Goal: Task Accomplishment & Management: Complete application form

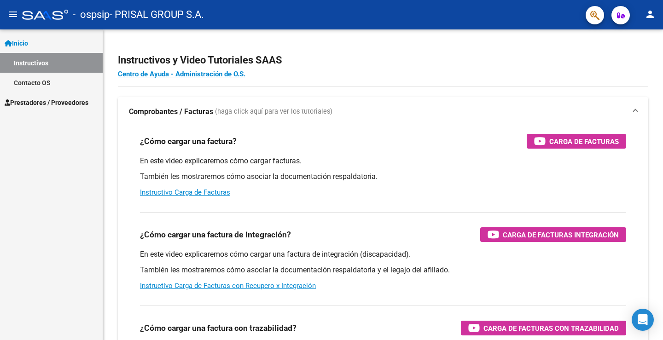
click at [38, 99] on span "Prestadores / Proveedores" at bounding box center [47, 103] width 84 height 10
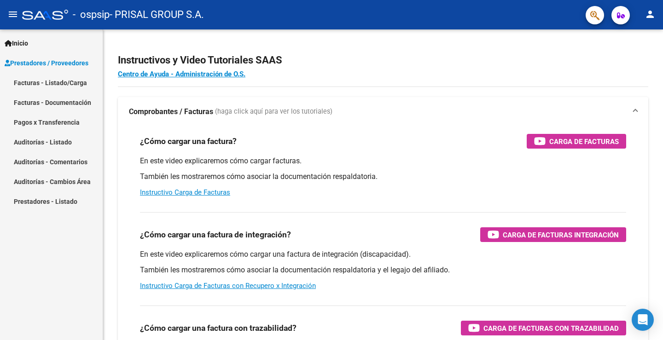
click at [50, 81] on link "Facturas - Listado/Carga" at bounding box center [51, 83] width 103 height 20
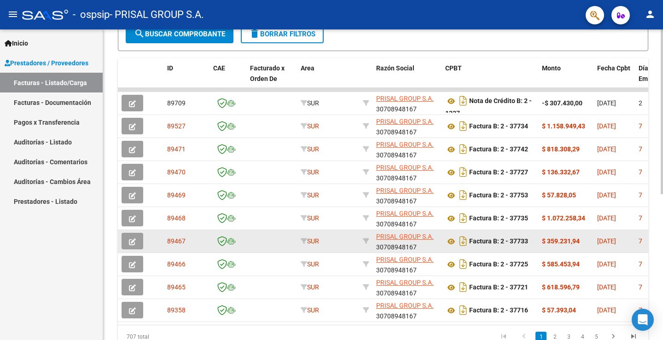
scroll to position [275, 0]
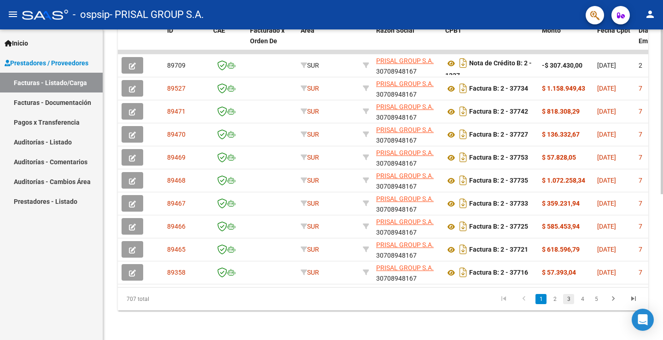
click at [565, 301] on link "3" at bounding box center [568, 299] width 11 height 10
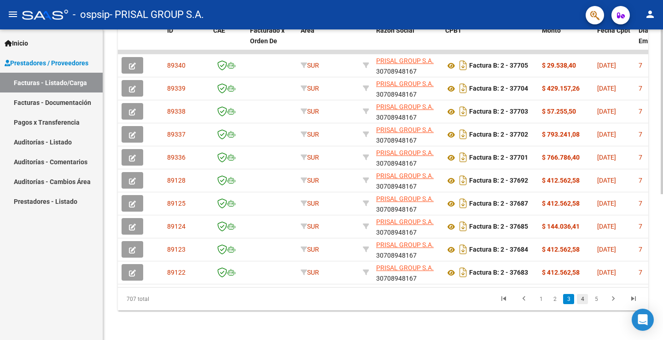
click at [582, 301] on link "4" at bounding box center [582, 299] width 11 height 10
click at [600, 299] on link "6" at bounding box center [596, 299] width 11 height 10
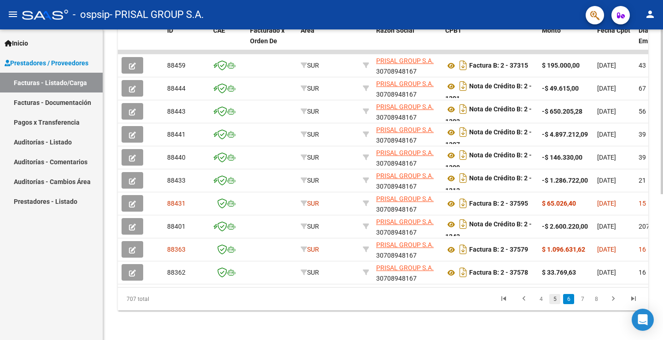
click at [557, 295] on link "5" at bounding box center [554, 299] width 11 height 10
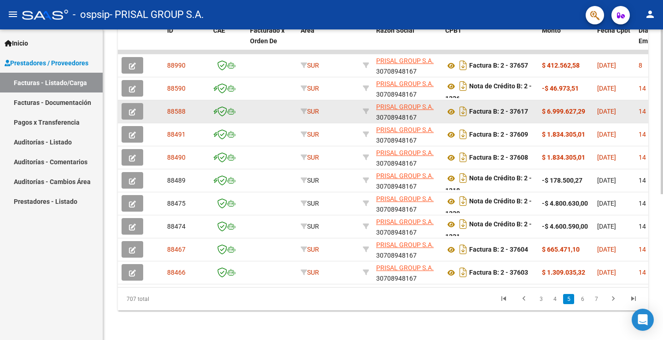
click at [138, 105] on button "button" at bounding box center [133, 111] width 22 height 17
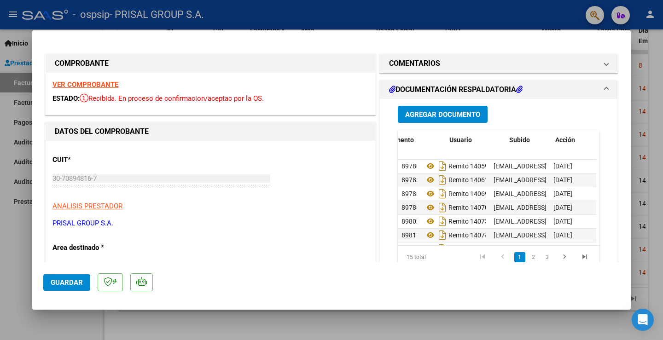
scroll to position [0, 52]
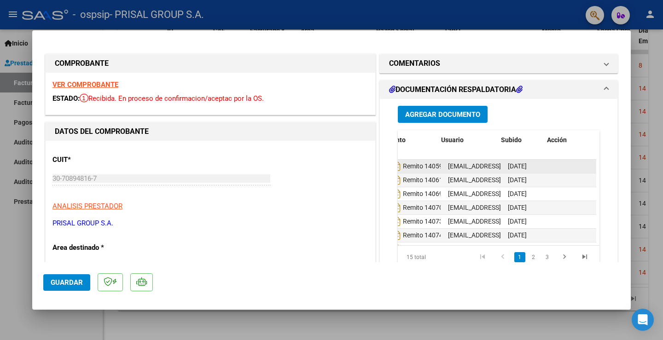
click at [562, 167] on datatable-body-cell at bounding box center [573, 166] width 46 height 13
click at [570, 170] on datatable-body-cell at bounding box center [573, 166] width 46 height 13
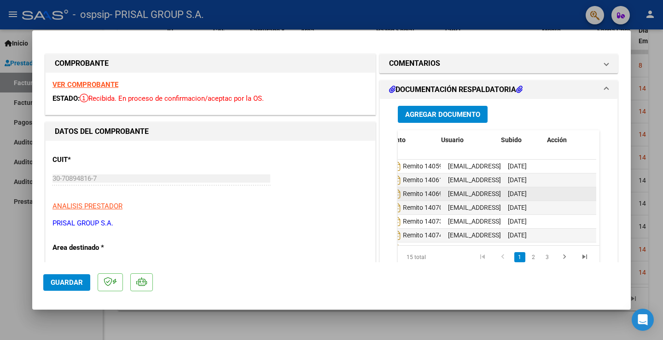
click at [569, 192] on datatable-body-cell at bounding box center [573, 193] width 46 height 13
click at [605, 88] on span at bounding box center [607, 89] width 4 height 11
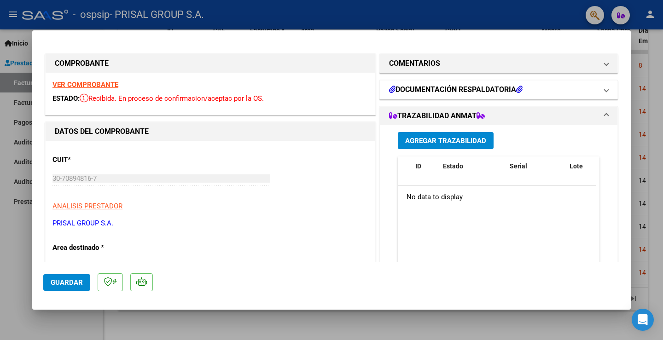
click at [605, 90] on span at bounding box center [607, 89] width 4 height 11
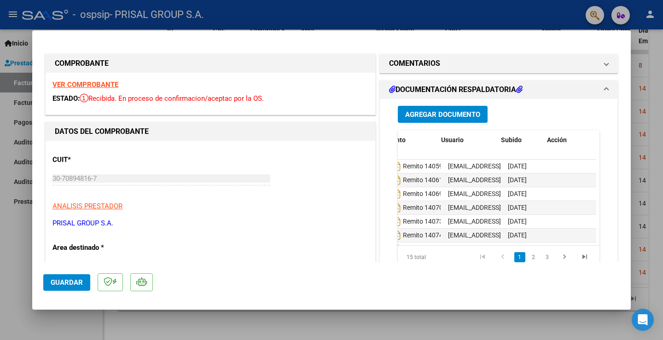
click at [441, 111] on span "Agregar Documento" at bounding box center [442, 114] width 75 height 8
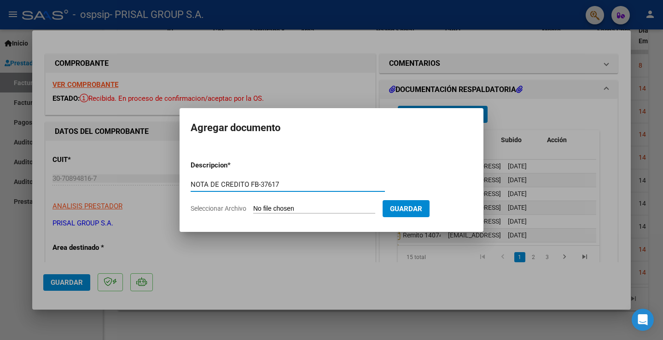
type input "NOTA DE CREDITO FB-37617"
click at [289, 213] on input "Seleccionar Archivo" at bounding box center [314, 209] width 122 height 9
type input "C:\fakepath\NC_B_0002_00001330_OSPSIP ([MEDICAL_DATA]) (10367).pdf"
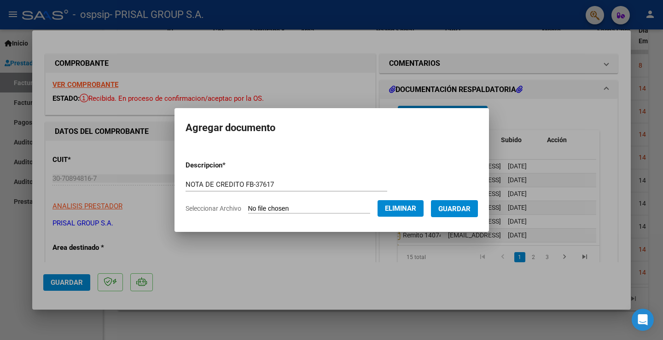
click at [442, 205] on button "Guardar" at bounding box center [454, 208] width 47 height 17
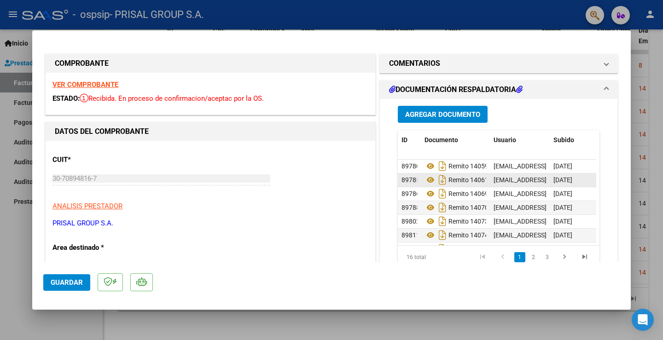
scroll to position [145, 0]
click at [71, 285] on span "Guardar" at bounding box center [67, 283] width 32 height 8
click at [663, 29] on div at bounding box center [331, 170] width 663 height 340
type input "$ 0,00"
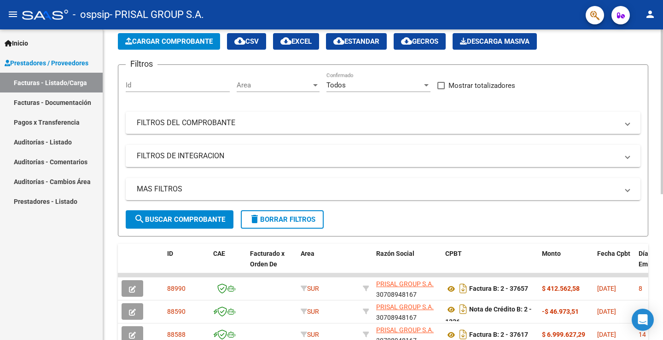
scroll to position [0, 0]
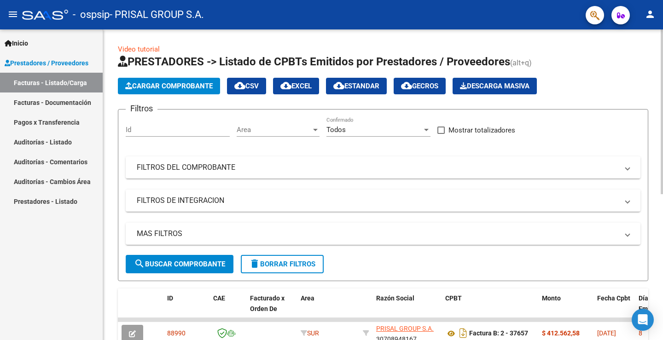
click at [191, 87] on span "Cargar Comprobante" at bounding box center [168, 86] width 87 height 8
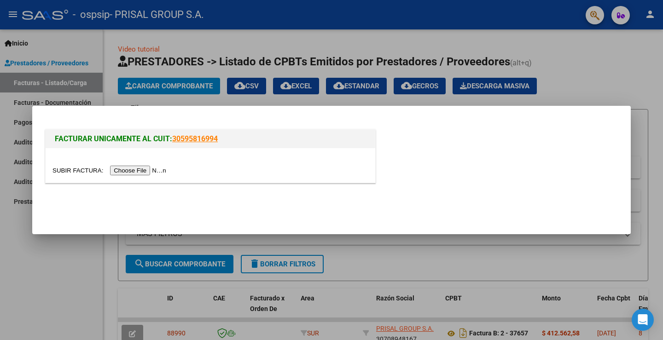
click at [156, 170] on input "file" at bounding box center [110, 171] width 116 height 10
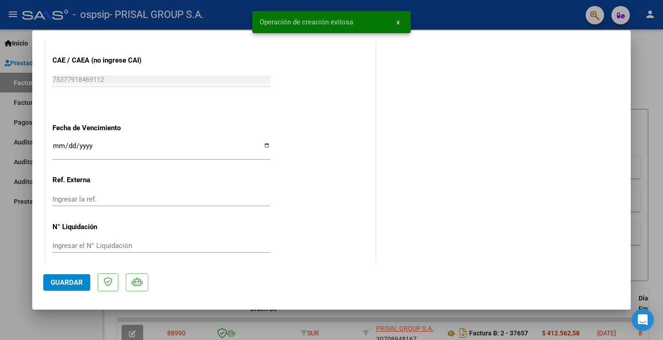
scroll to position [515, 0]
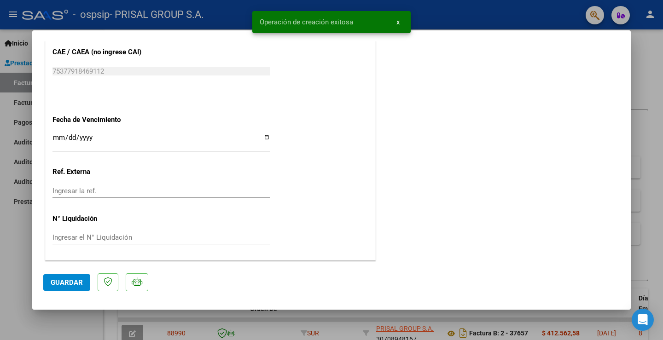
click at [54, 138] on input "Ingresar la fecha" at bounding box center [161, 141] width 218 height 15
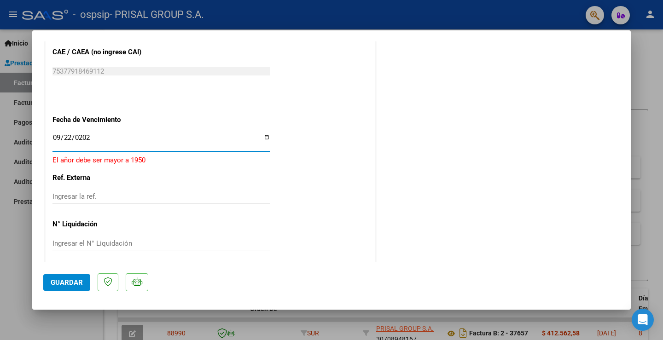
type input "[DATE]"
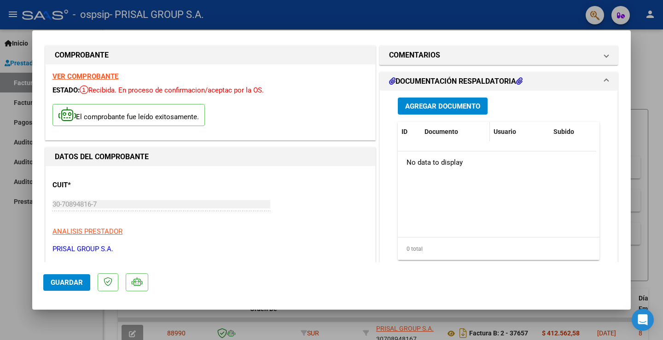
scroll to position [0, 0]
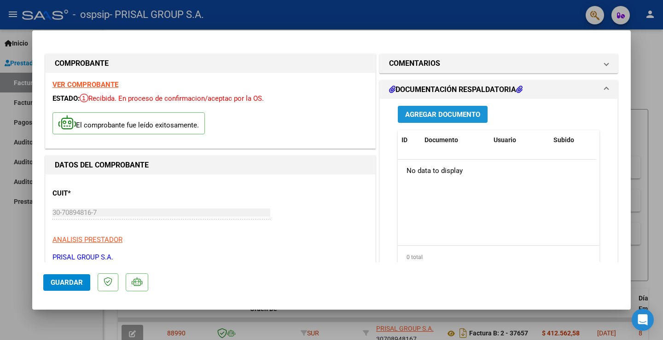
click at [448, 110] on span "Agregar Documento" at bounding box center [442, 114] width 75 height 8
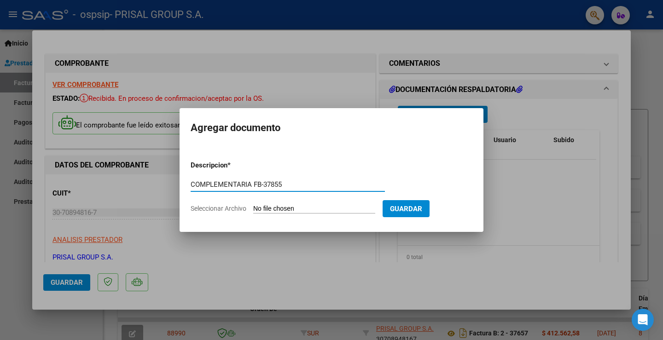
type input "COMPLEMENTARIA FB-37855"
click at [291, 208] on input "Seleccionar Archivo" at bounding box center [314, 209] width 122 height 9
type input "C:\fakepath\R-140618.pdf"
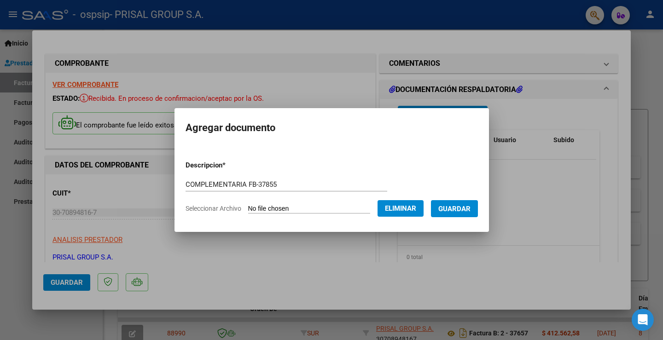
click at [462, 209] on span "Guardar" at bounding box center [454, 209] width 32 height 8
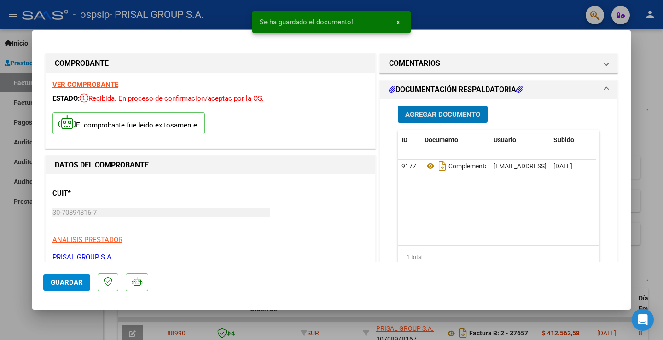
click at [48, 279] on button "Guardar" at bounding box center [66, 282] width 47 height 17
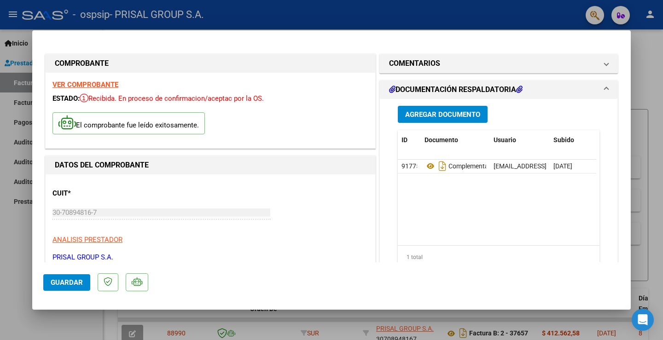
click at [63, 284] on span "Guardar" at bounding box center [67, 283] width 32 height 8
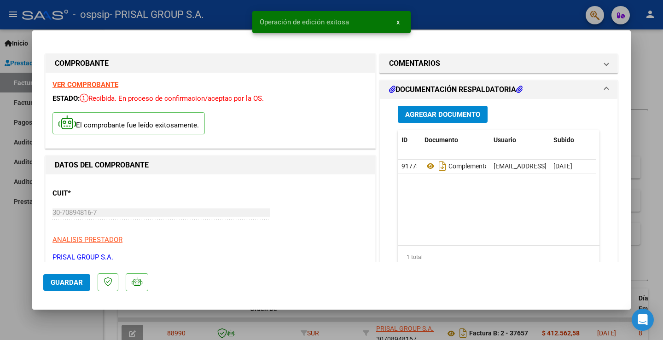
click at [5, 233] on div at bounding box center [331, 170] width 663 height 340
type input "$ 0,00"
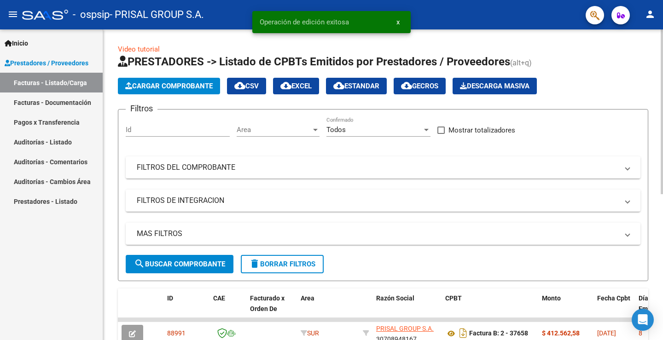
click at [180, 83] on span "Cargar Comprobante" at bounding box center [168, 86] width 87 height 8
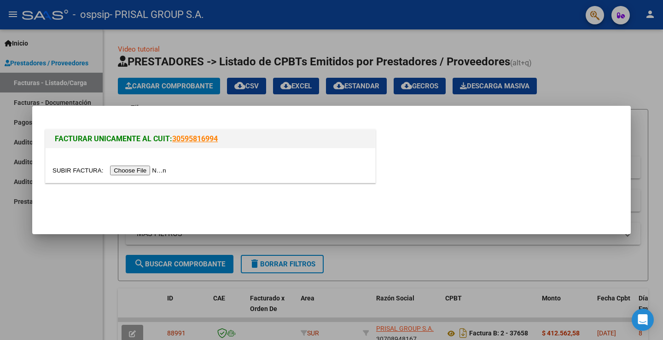
click at [160, 170] on input "file" at bounding box center [110, 171] width 116 height 10
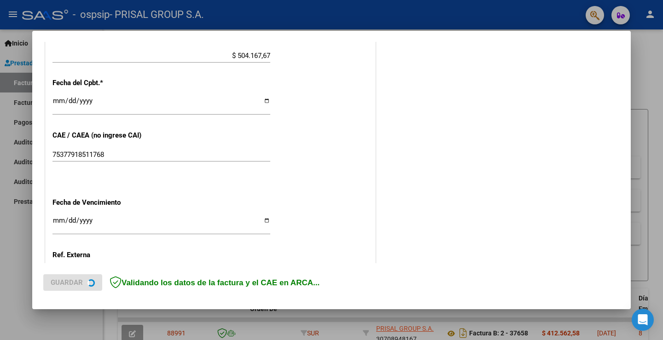
scroll to position [497, 0]
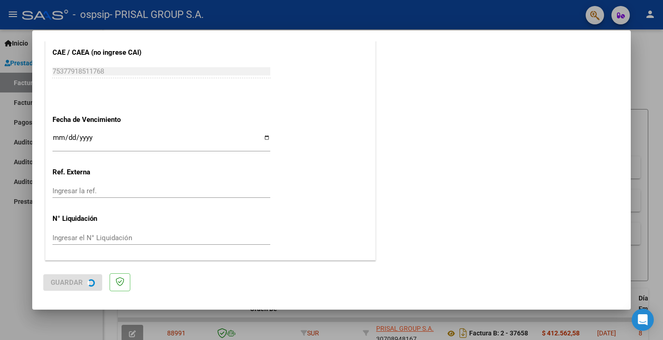
click at [56, 138] on input "Ingresar la fecha" at bounding box center [161, 141] width 218 height 15
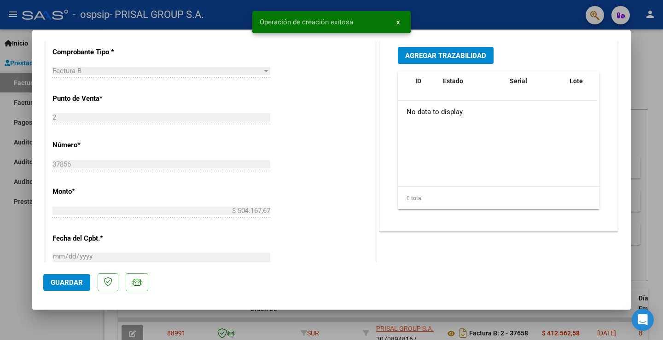
scroll to position [515, 0]
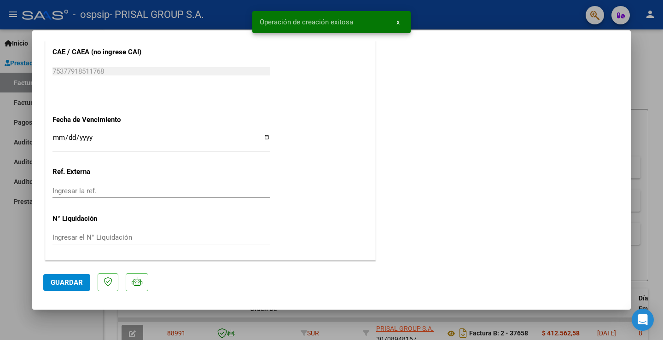
click at [59, 139] on input "Ingresar la fecha" at bounding box center [161, 141] width 218 height 15
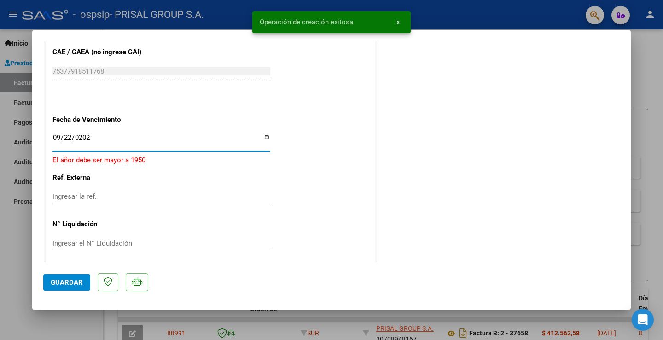
type input "[DATE]"
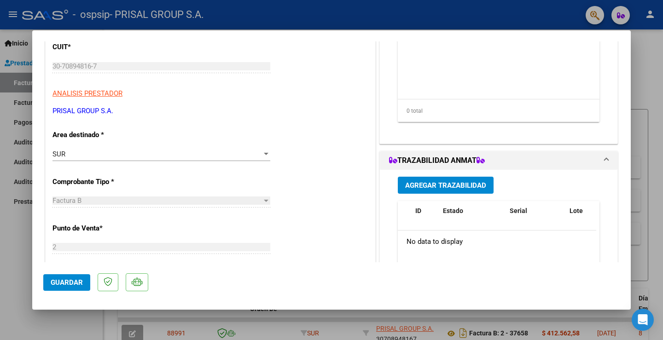
scroll to position [8, 0]
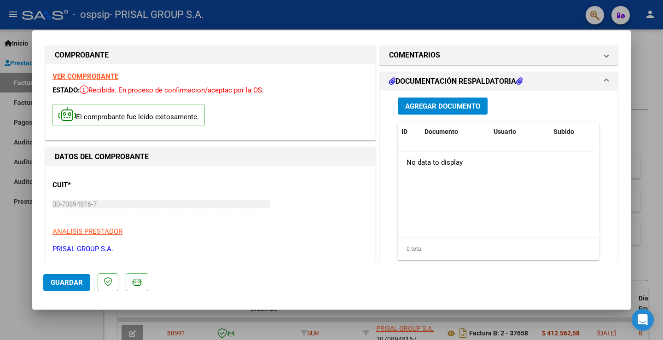
click at [446, 104] on span "Agregar Documento" at bounding box center [442, 106] width 75 height 8
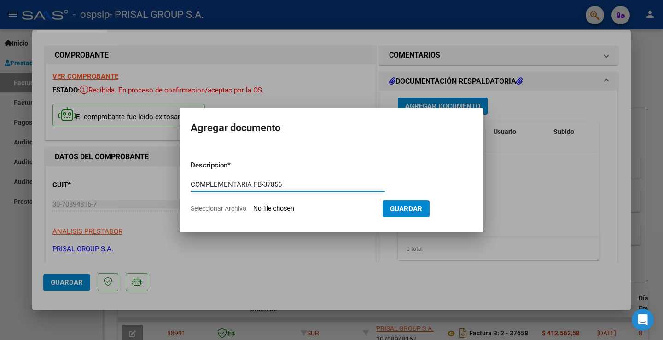
drag, startPoint x: 263, startPoint y: 185, endPoint x: 186, endPoint y: 182, distance: 77.0
click at [186, 182] on mat-dialog-content "Descripcion * COMPLEMENTARIA FB-37856 Escriba aquí una descripcion Seleccionar …" at bounding box center [332, 183] width 304 height 75
type input "COMPLEMENTARIA FB-37856"
click at [294, 209] on input "Seleccionar Archivo" at bounding box center [314, 209] width 122 height 9
type input "C:\fakepath\R-140595.pdf"
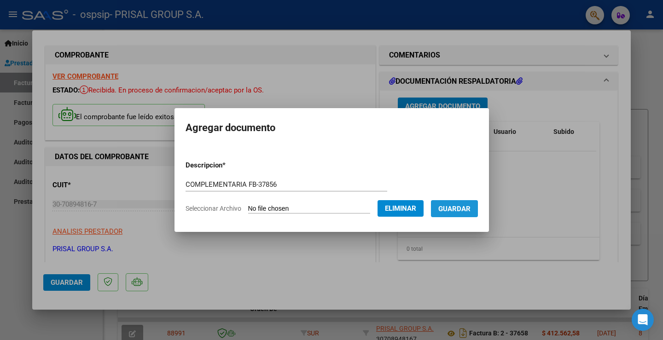
click at [468, 214] on button "Guardar" at bounding box center [454, 208] width 47 height 17
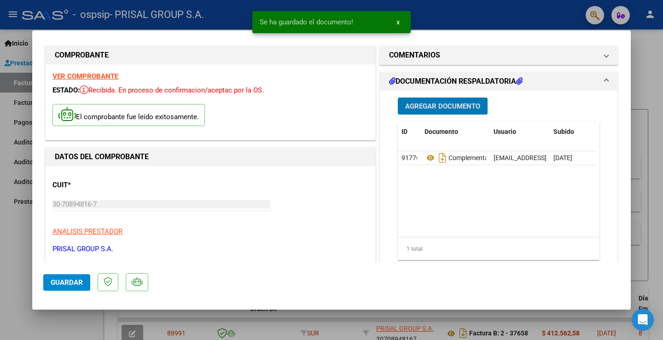
click at [70, 279] on span "Guardar" at bounding box center [67, 283] width 32 height 8
click at [20, 257] on div at bounding box center [331, 170] width 663 height 340
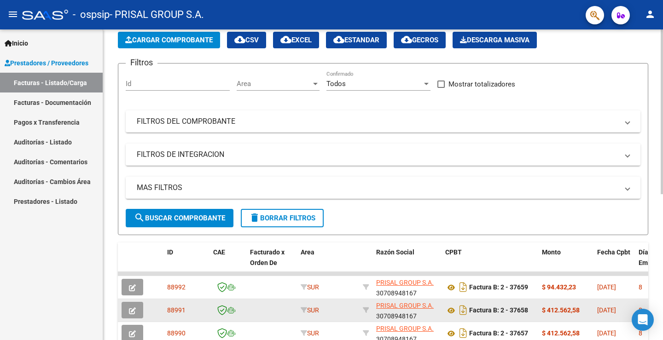
scroll to position [275, 0]
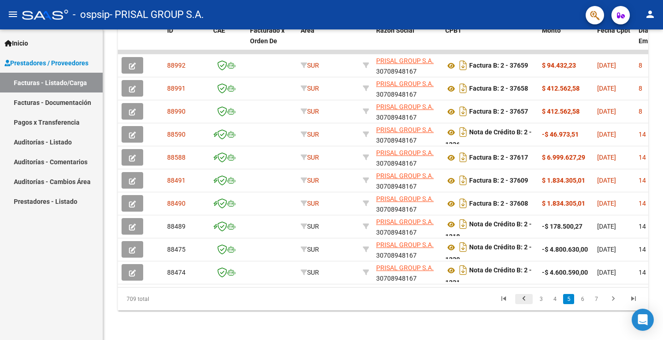
click at [525, 299] on icon "go to previous page" at bounding box center [524, 300] width 12 height 11
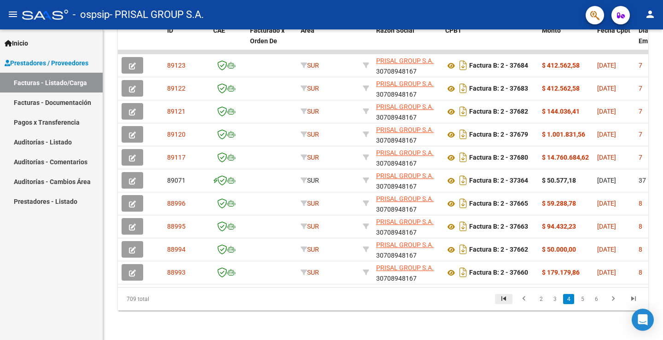
click at [503, 303] on icon "go to first page" at bounding box center [504, 300] width 12 height 11
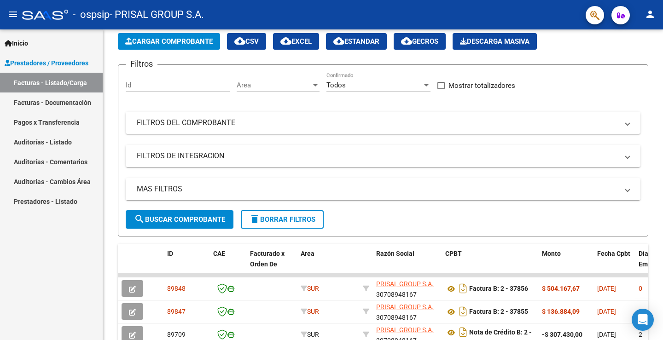
scroll to position [0, 0]
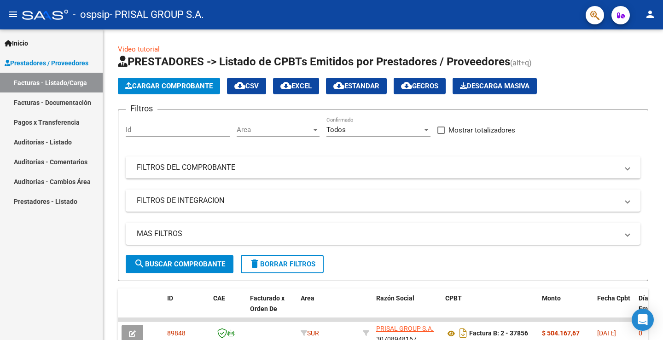
click at [186, 85] on span "Cargar Comprobante" at bounding box center [168, 86] width 87 height 8
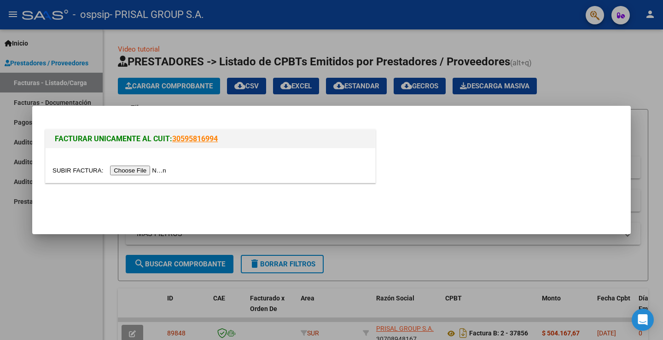
click at [149, 173] on input "file" at bounding box center [110, 171] width 116 height 10
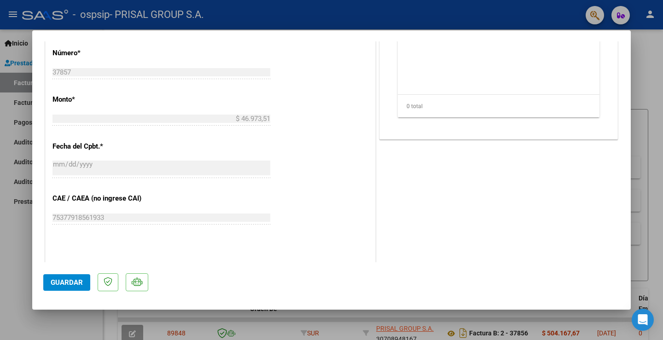
scroll to position [515, 0]
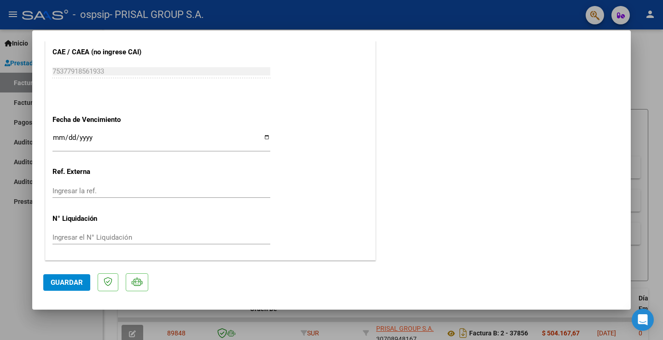
click at [60, 136] on input "Ingresar la fecha" at bounding box center [161, 141] width 218 height 15
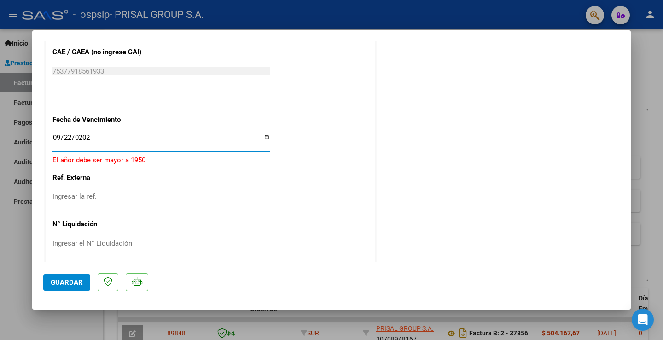
type input "[DATE]"
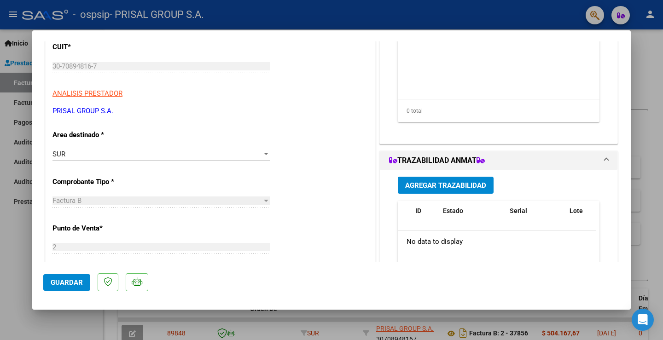
scroll to position [8, 0]
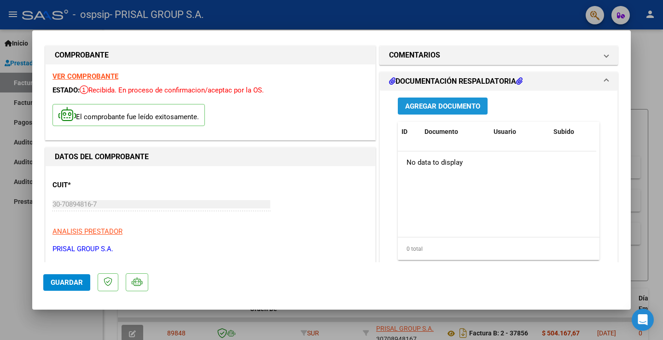
click at [448, 105] on span "Agregar Documento" at bounding box center [442, 106] width 75 height 8
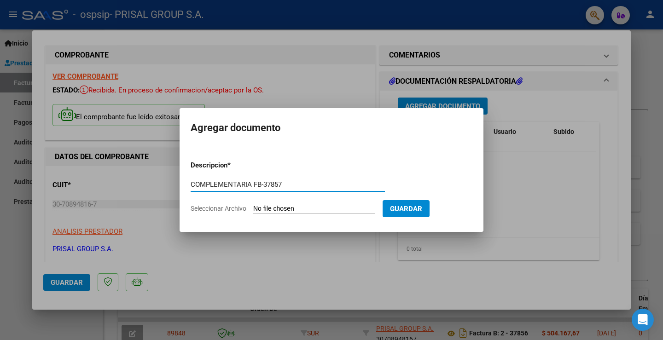
type input "COMPLEMENTARIA FB-37857"
click at [322, 205] on input "Seleccionar Archivo" at bounding box center [314, 209] width 122 height 9
type input "C:\fakepath\R-140690.pdf"
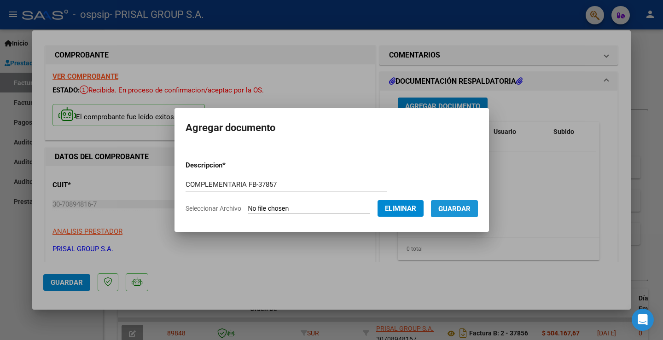
click at [469, 208] on span "Guardar" at bounding box center [454, 209] width 32 height 8
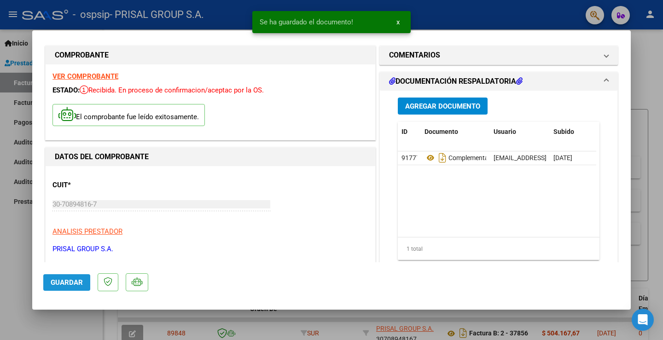
click at [77, 280] on span "Guardar" at bounding box center [67, 283] width 32 height 8
click at [3, 232] on div at bounding box center [331, 170] width 663 height 340
type input "$ 0,00"
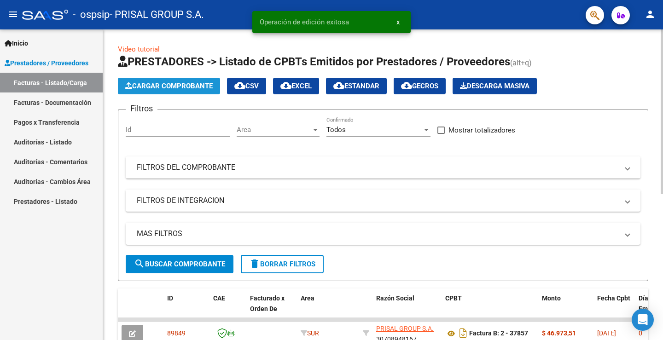
click at [148, 83] on span "Cargar Comprobante" at bounding box center [168, 86] width 87 height 8
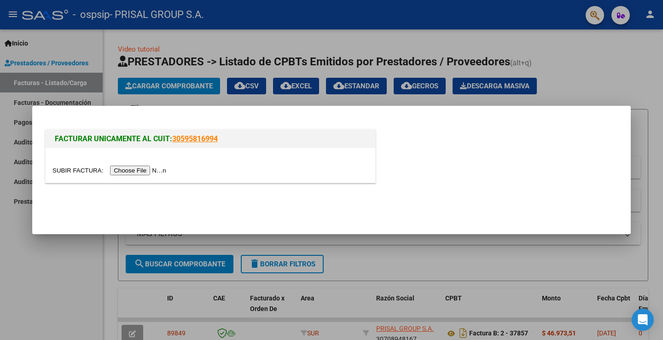
click at [148, 172] on input "file" at bounding box center [110, 171] width 116 height 10
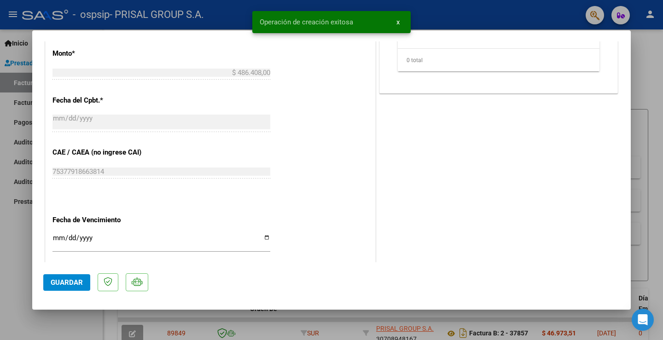
scroll to position [515, 0]
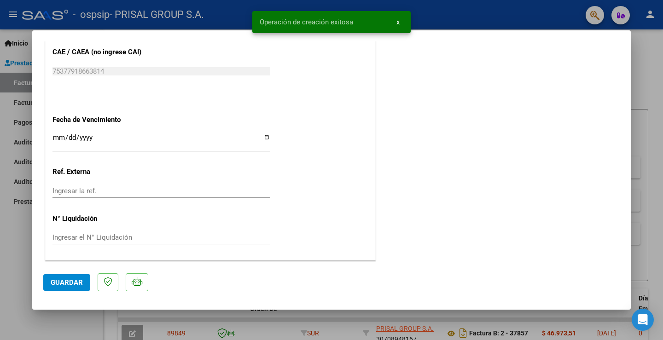
click at [55, 138] on input "Ingresar la fecha" at bounding box center [161, 141] width 218 height 15
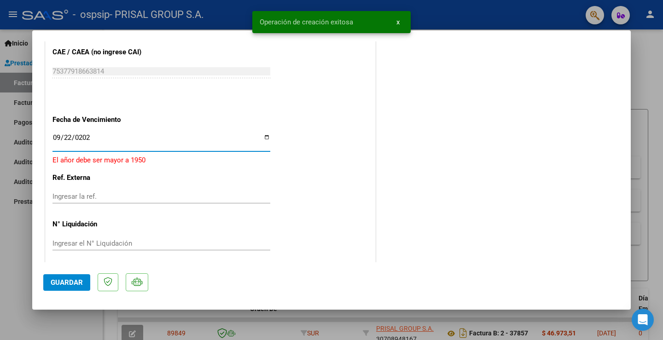
type input "[DATE]"
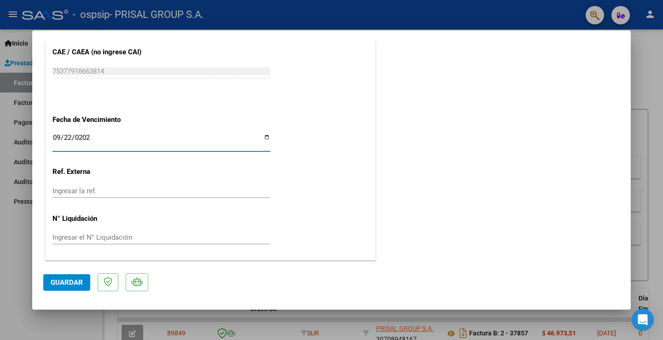
click at [67, 281] on span "Guardar" at bounding box center [67, 283] width 32 height 8
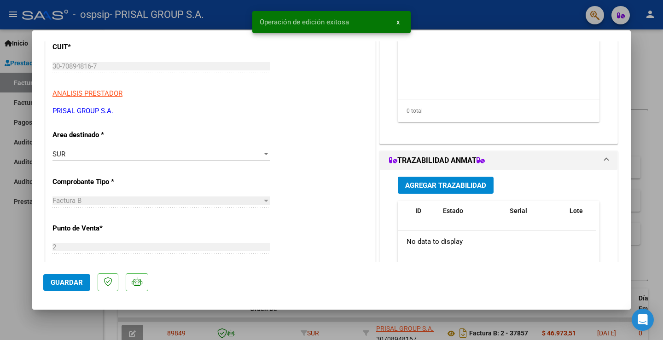
scroll to position [8, 0]
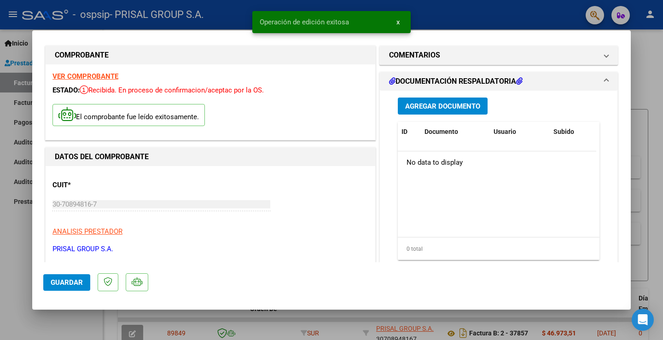
click at [435, 108] on span "Agregar Documento" at bounding box center [442, 106] width 75 height 8
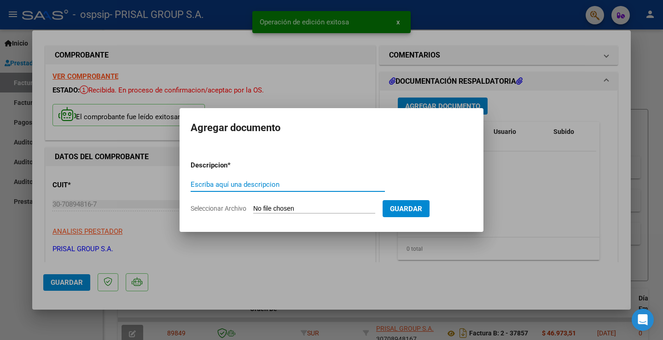
paste input "COMPLEMENTARIA FB-"
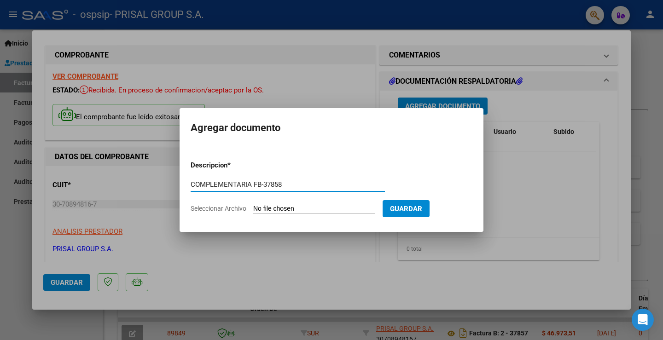
type input "COMPLEMENTARIA FB-37858"
click at [313, 205] on input "Seleccionar Archivo" at bounding box center [314, 209] width 122 height 9
type input "C:\fakepath\R-140709.pdf"
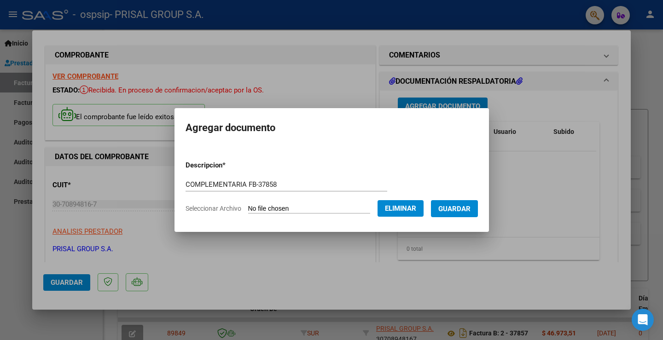
click at [455, 209] on span "Guardar" at bounding box center [454, 209] width 32 height 8
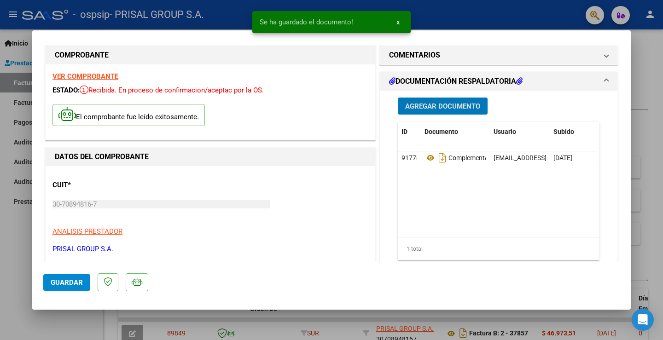
click at [71, 283] on span "Guardar" at bounding box center [67, 283] width 32 height 8
click at [16, 241] on div at bounding box center [331, 170] width 663 height 340
type input "$ 0,00"
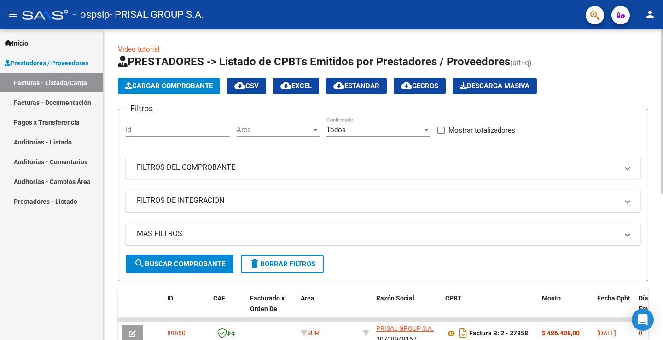
click at [200, 89] on span "Cargar Comprobante" at bounding box center [168, 86] width 87 height 8
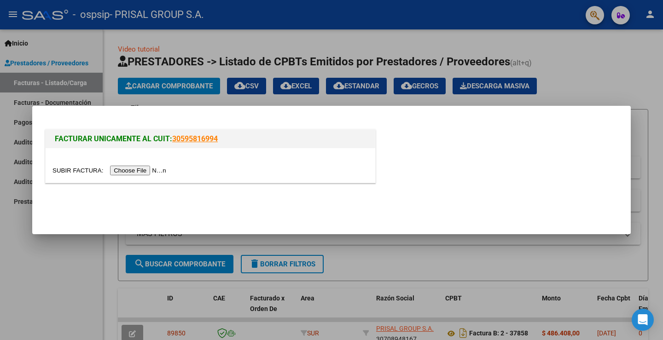
click at [154, 170] on input "file" at bounding box center [110, 171] width 116 height 10
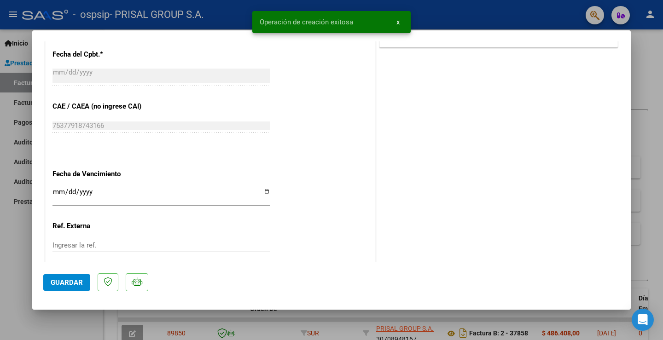
scroll to position [515, 0]
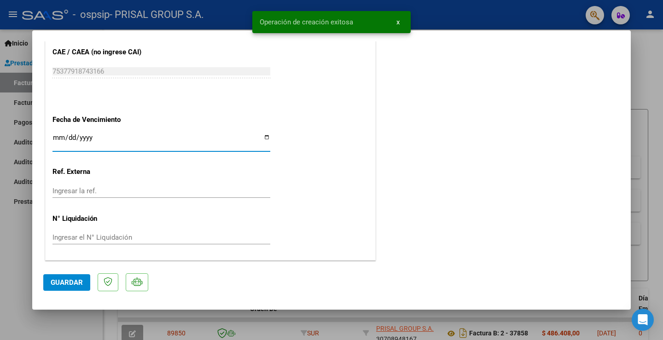
click at [58, 139] on input "Ingresar la fecha" at bounding box center [161, 141] width 218 height 15
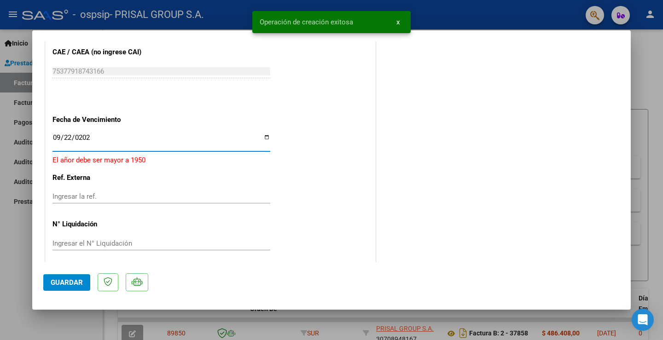
type input "[DATE]"
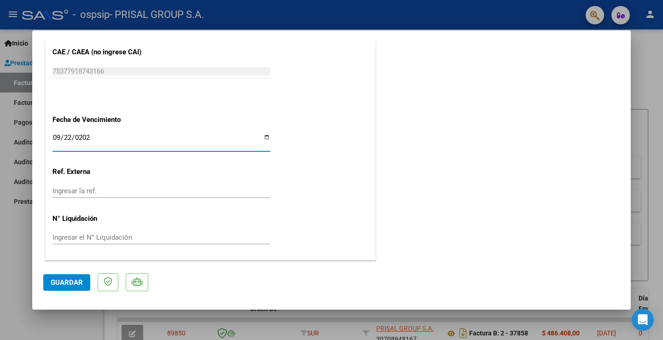
drag, startPoint x: 69, startPoint y: 277, endPoint x: 67, endPoint y: 270, distance: 7.6
click at [69, 273] on mat-dialog-actions "Guardar" at bounding box center [331, 280] width 576 height 36
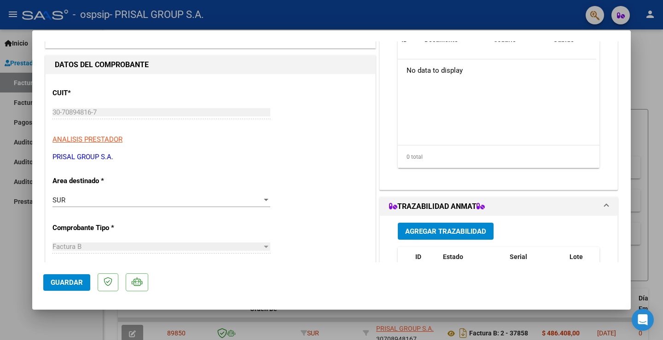
scroll to position [0, 0]
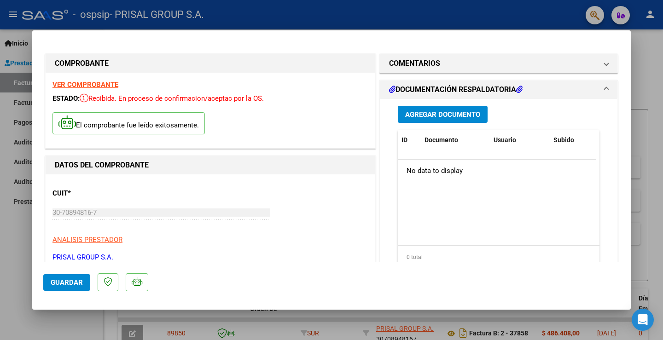
click at [438, 118] on span "Agregar Documento" at bounding box center [442, 114] width 75 height 8
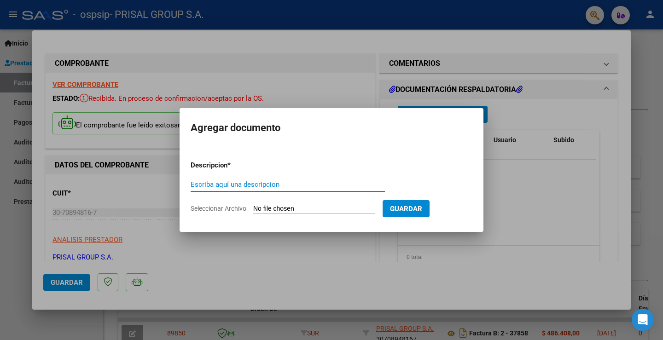
paste input "COMPLEMENTARIA FB-"
type input "COMPLEMENTARIA FB-37859"
click at [295, 209] on input "Seleccionar Archivo" at bounding box center [314, 209] width 122 height 9
type input "C:\fakepath\R-140731.pdf"
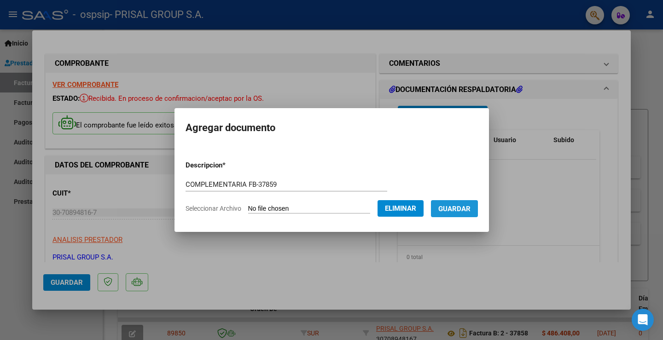
click at [466, 206] on span "Guardar" at bounding box center [454, 209] width 32 height 8
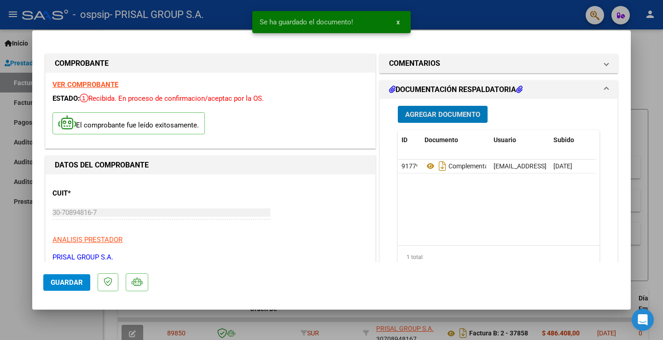
click at [61, 281] on span "Guardar" at bounding box center [67, 283] width 32 height 8
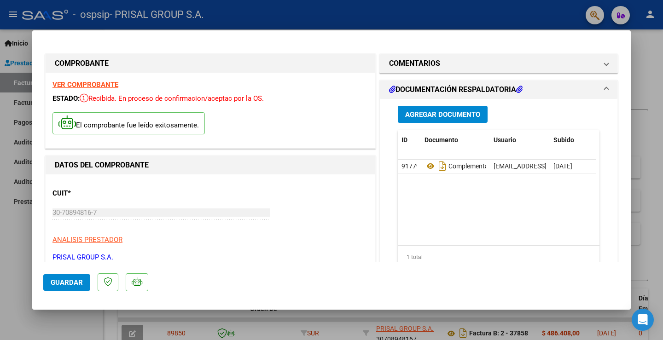
click at [12, 228] on div at bounding box center [331, 170] width 663 height 340
type input "$ 0,00"
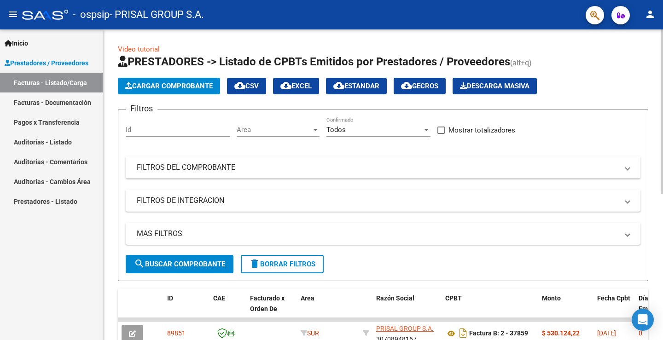
click at [171, 82] on span "Cargar Comprobante" at bounding box center [168, 86] width 87 height 8
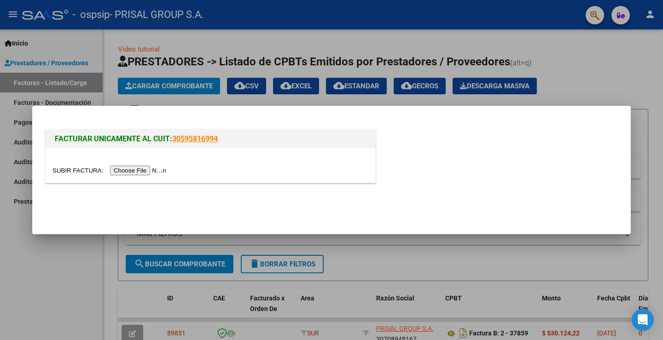
click at [153, 170] on input "file" at bounding box center [110, 171] width 116 height 10
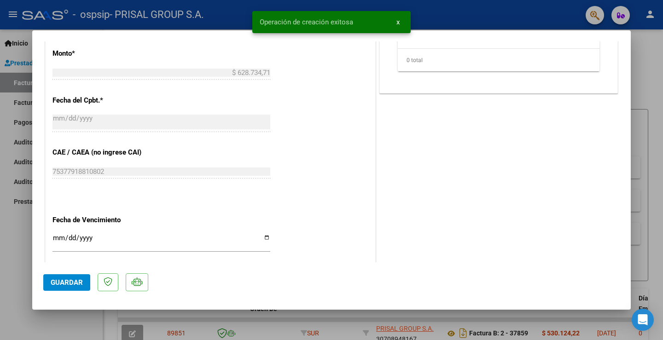
scroll to position [515, 0]
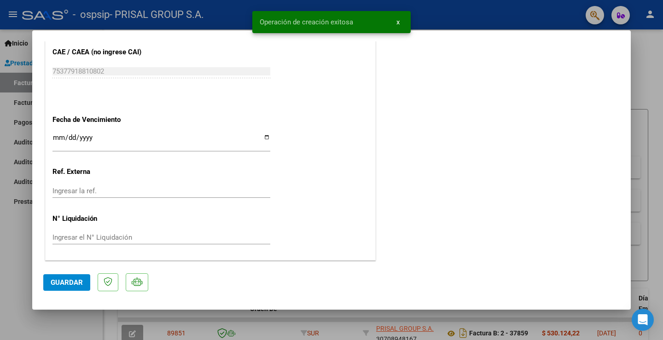
click at [56, 141] on input "Ingresar la fecha" at bounding box center [161, 141] width 218 height 15
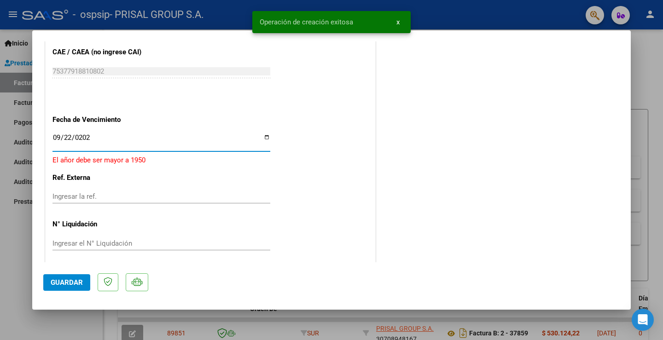
type input "[DATE]"
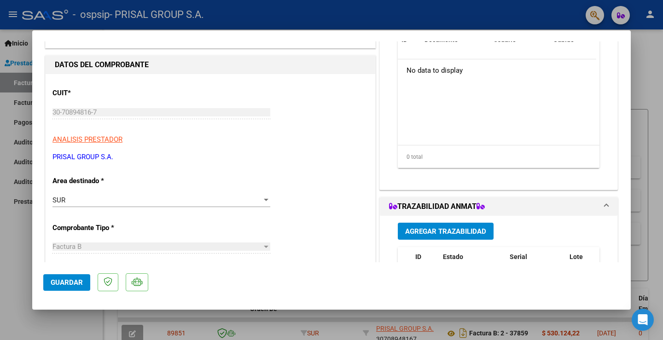
scroll to position [0, 0]
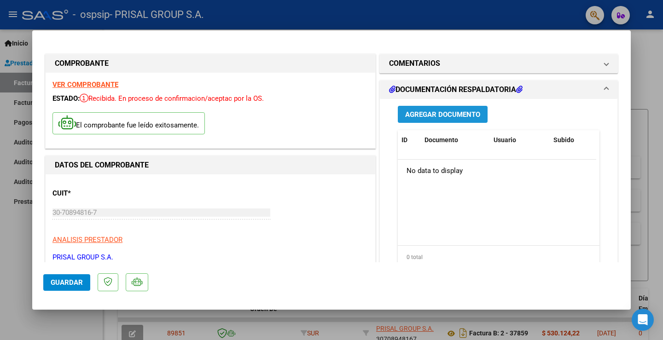
click at [452, 106] on button "Agregar Documento" at bounding box center [443, 114] width 90 height 17
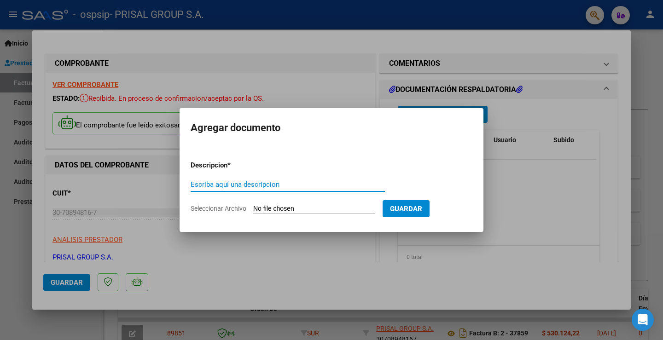
paste input "COMPLEMENTARIA FB-"
type input "COMPLEMENTARIA FB-37860"
click at [285, 208] on input "Seleccionar Archivo" at bounding box center [314, 209] width 122 height 9
type input "C:\fakepath\R-140742.pdf"
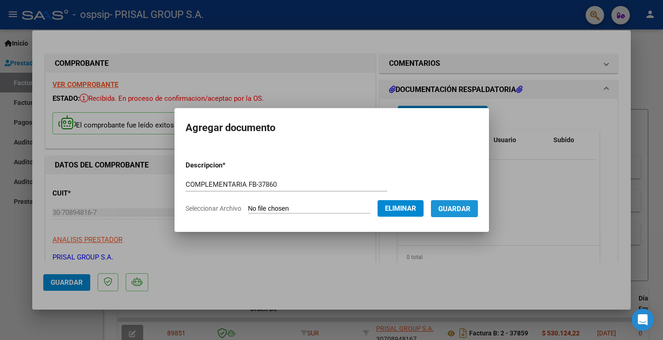
click at [471, 209] on span "Guardar" at bounding box center [454, 209] width 32 height 8
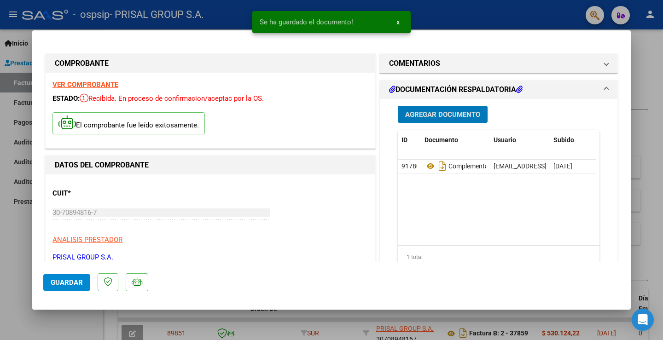
click at [64, 279] on span "Guardar" at bounding box center [67, 283] width 32 height 8
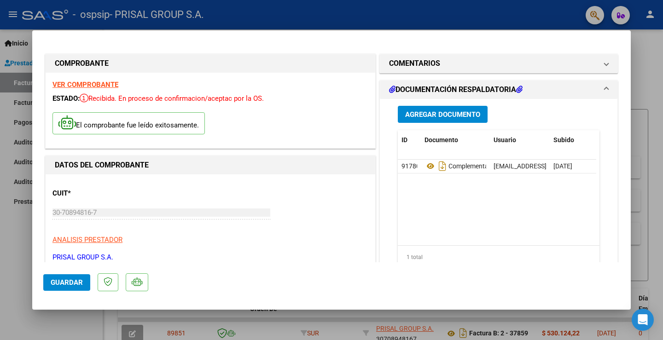
click at [69, 273] on mat-dialog-actions "Guardar" at bounding box center [331, 280] width 576 height 36
click at [69, 279] on span "Guardar" at bounding box center [67, 283] width 32 height 8
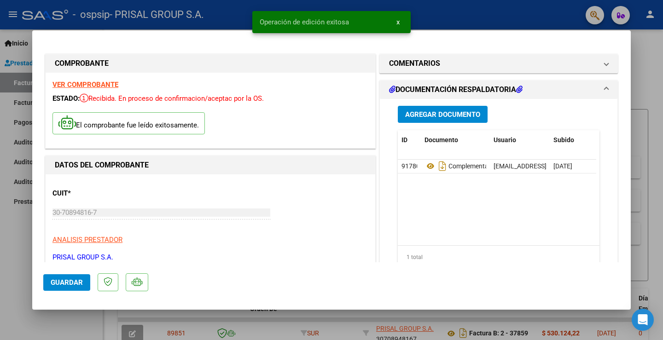
click at [0, 261] on div at bounding box center [331, 170] width 663 height 340
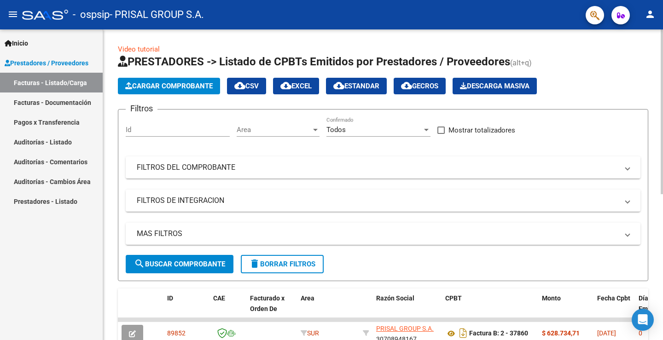
click at [153, 85] on span "Cargar Comprobante" at bounding box center [168, 86] width 87 height 8
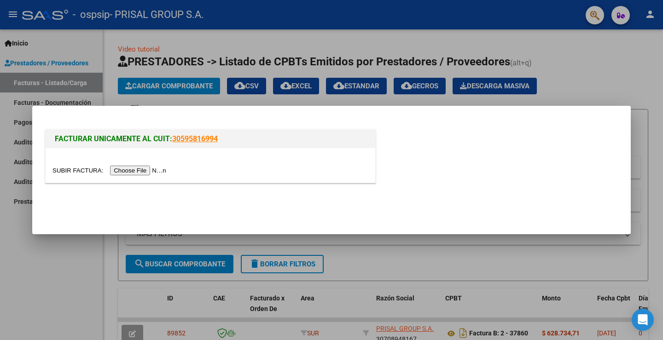
click at [140, 169] on input "file" at bounding box center [110, 171] width 116 height 10
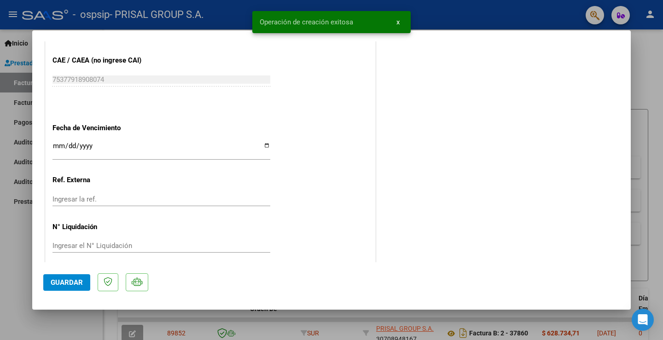
scroll to position [515, 0]
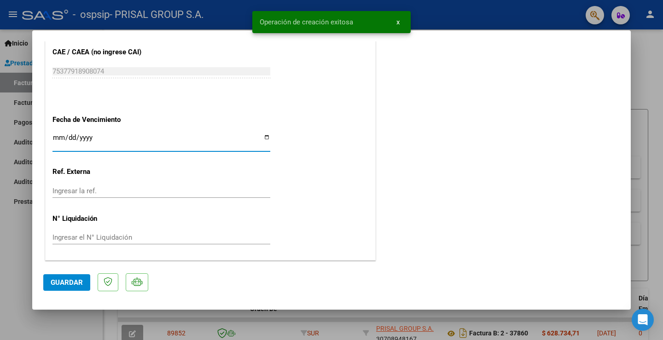
click at [60, 135] on input "Ingresar la fecha" at bounding box center [161, 141] width 218 height 15
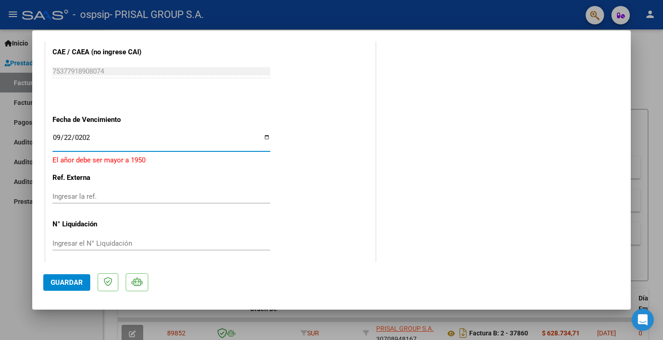
type input "[DATE]"
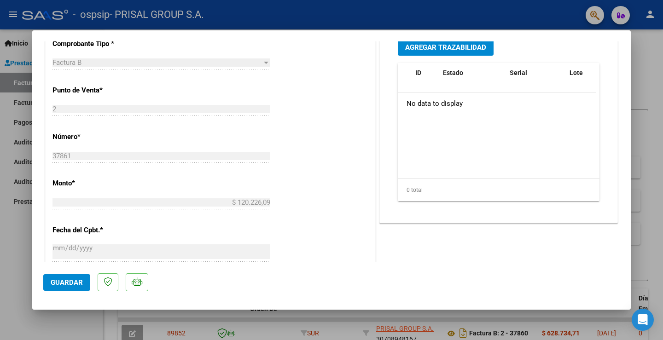
scroll to position [54, 0]
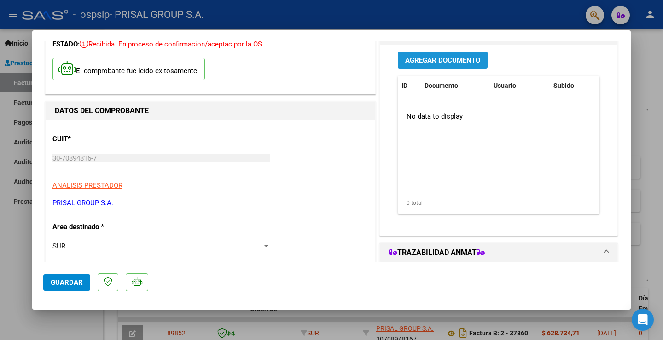
click at [436, 62] on span "Agregar Documento" at bounding box center [442, 60] width 75 height 8
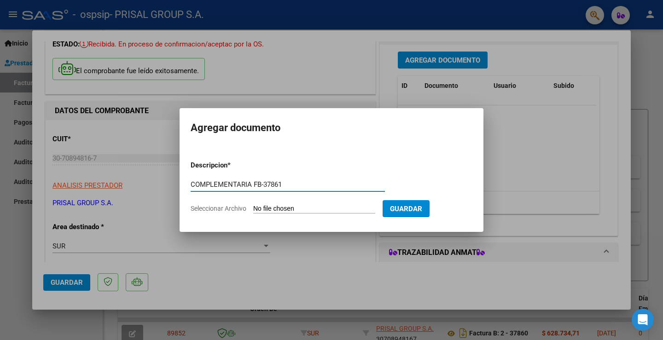
type input "COMPLEMENTARIA FB-37861"
click at [275, 209] on input "Seleccionar Archivo" at bounding box center [314, 209] width 122 height 9
type input "C:\fakepath\R-140838.pdf"
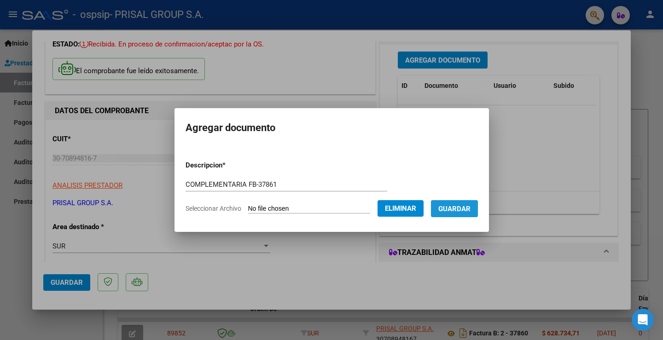
click at [458, 208] on span "Guardar" at bounding box center [454, 209] width 32 height 8
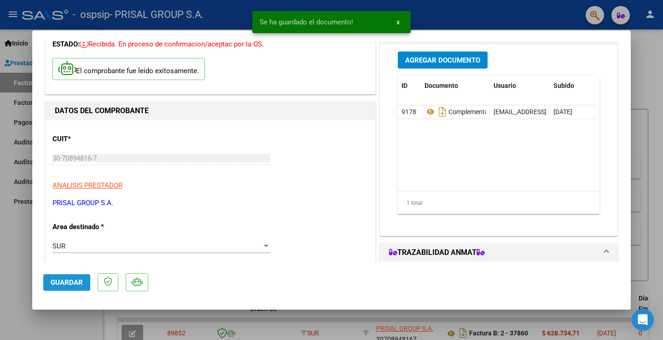
click at [77, 279] on span "Guardar" at bounding box center [67, 283] width 32 height 8
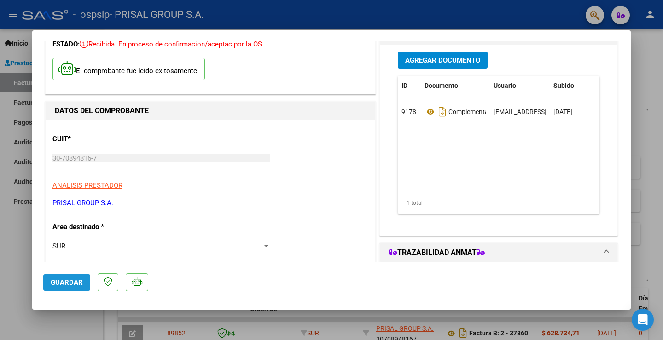
click at [74, 286] on span "Guardar" at bounding box center [67, 283] width 32 height 8
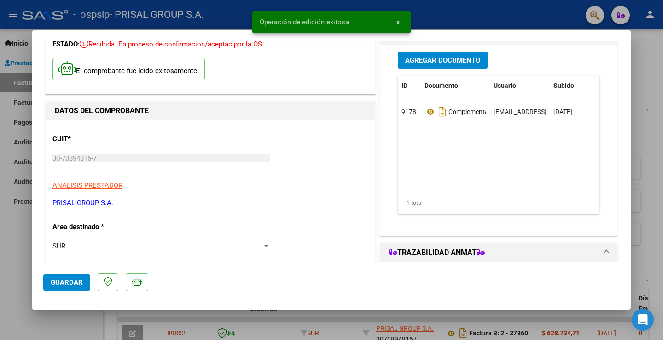
click at [16, 222] on div at bounding box center [331, 170] width 663 height 340
type input "$ 0,00"
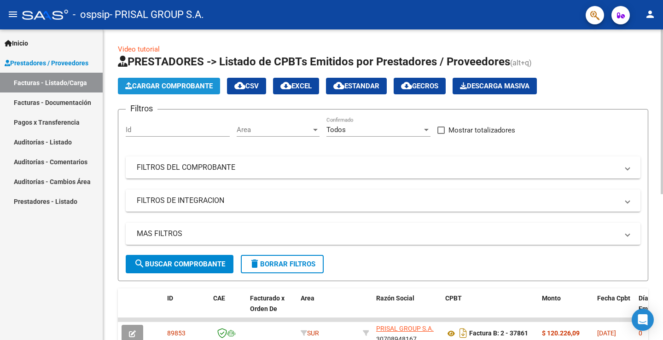
click at [202, 82] on span "Cargar Comprobante" at bounding box center [168, 86] width 87 height 8
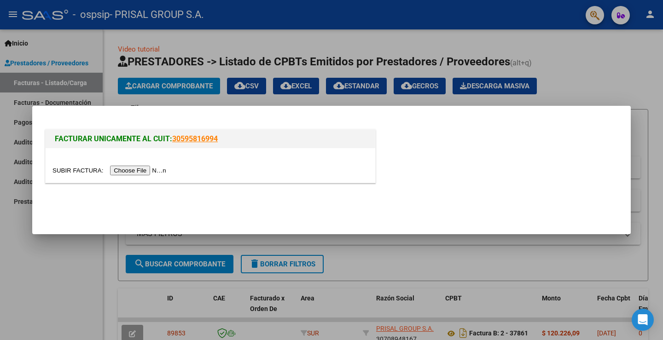
click at [149, 169] on input "file" at bounding box center [110, 171] width 116 height 10
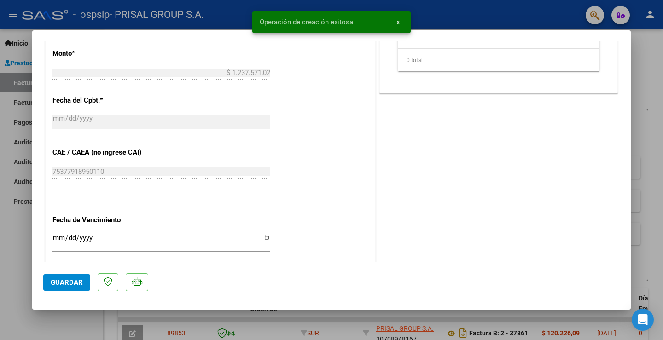
scroll to position [515, 0]
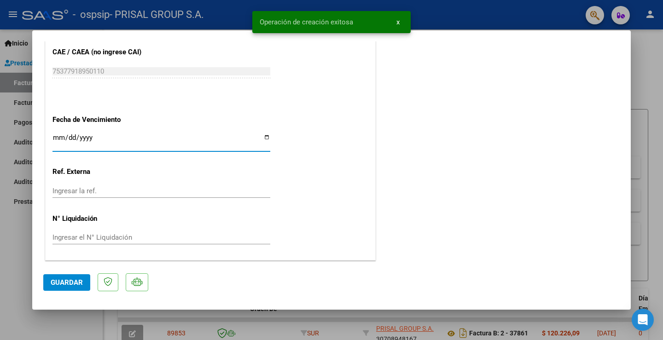
click at [57, 136] on input "Ingresar la fecha" at bounding box center [161, 141] width 218 height 15
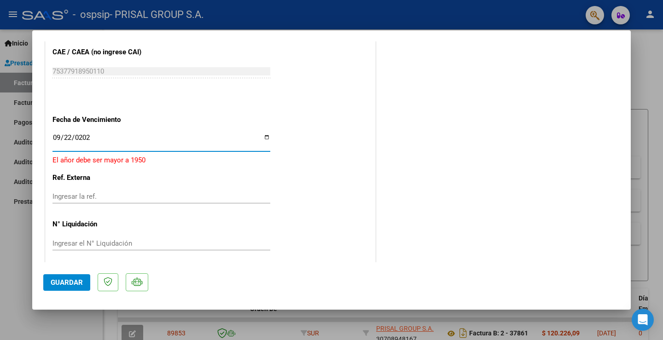
type input "[DATE]"
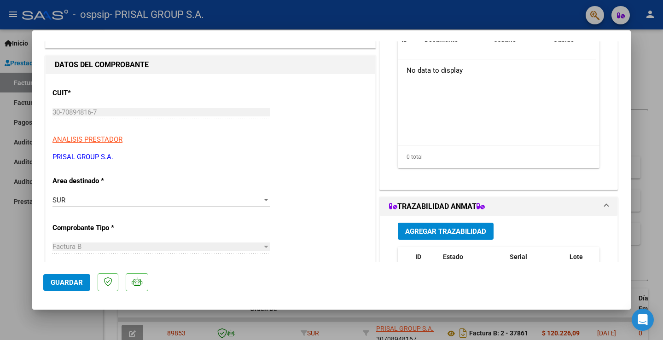
scroll to position [8, 0]
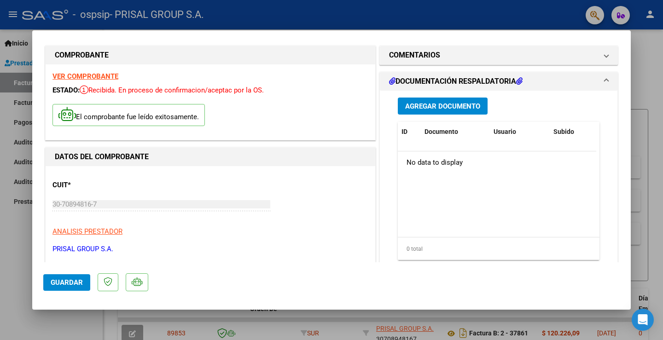
click at [432, 106] on span "Agregar Documento" at bounding box center [442, 106] width 75 height 8
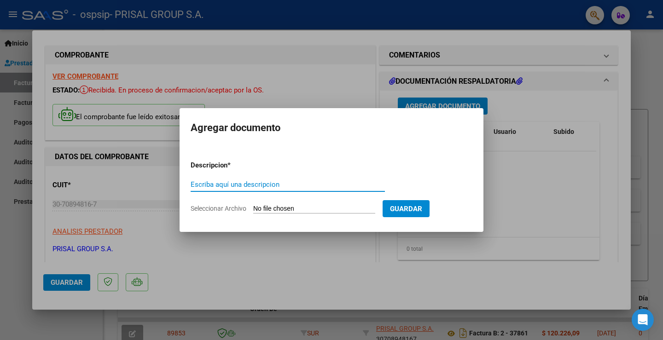
paste input "COMPLEMENTARIA FB-"
type input "COMPLEMENTARIA FB-37862"
click at [326, 204] on form "Descripcion * COMPLEMENTARIA FB-37862 Escriba aquí una descripcion Seleccionar …" at bounding box center [332, 186] width 282 height 67
click at [316, 209] on input "Seleccionar Archivo" at bounding box center [314, 209] width 122 height 9
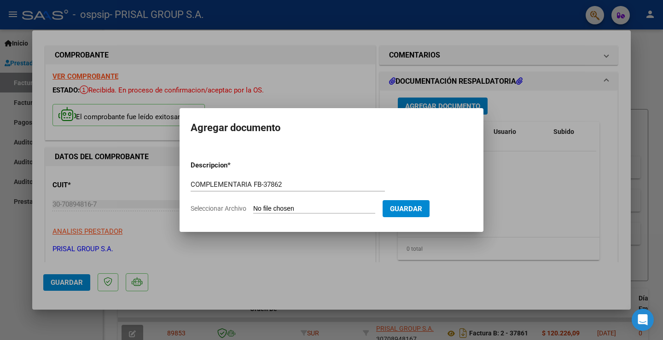
type input "C:\fakepath\FC_B_0002_00037862_OSPSIP ([MEDICAL_DATA]) (10367).pdf"
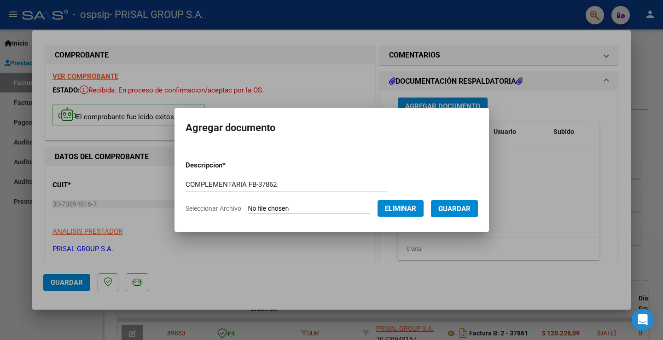
click at [393, 209] on button "Eliminar" at bounding box center [401, 208] width 46 height 17
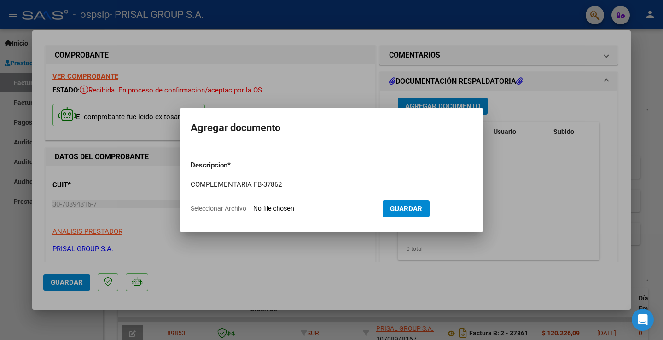
click at [272, 208] on input "Seleccionar Archivo" at bounding box center [314, 209] width 122 height 9
type input "C:\fakepath\R-140971.pdf"
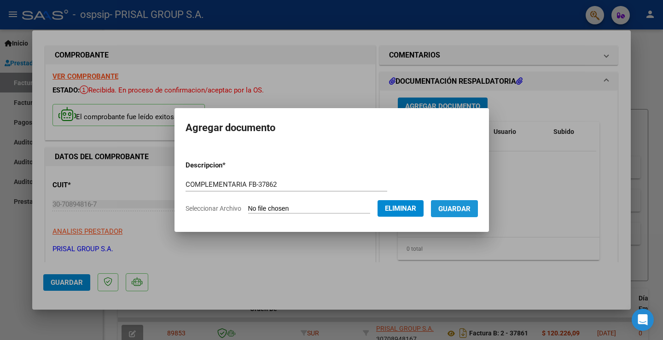
click at [469, 209] on span "Guardar" at bounding box center [454, 209] width 32 height 8
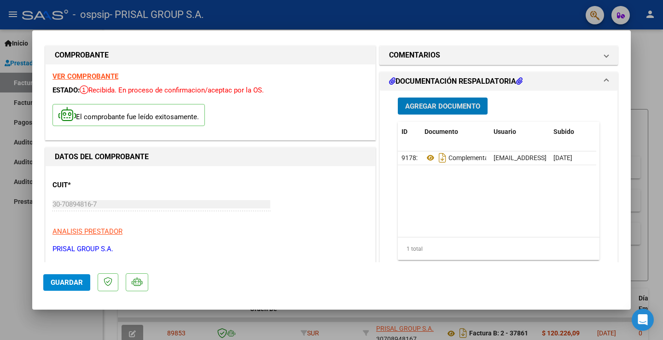
click at [67, 281] on span "Guardar" at bounding box center [67, 283] width 32 height 8
click at [82, 279] on span "Guardar" at bounding box center [67, 283] width 32 height 8
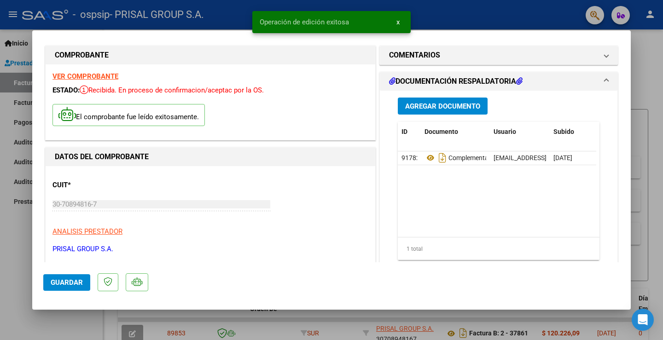
click at [19, 242] on div at bounding box center [331, 170] width 663 height 340
type input "$ 0,00"
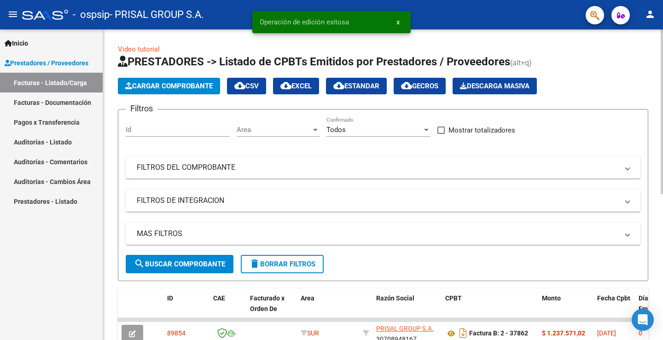
click at [163, 86] on span "Cargar Comprobante" at bounding box center [168, 86] width 87 height 8
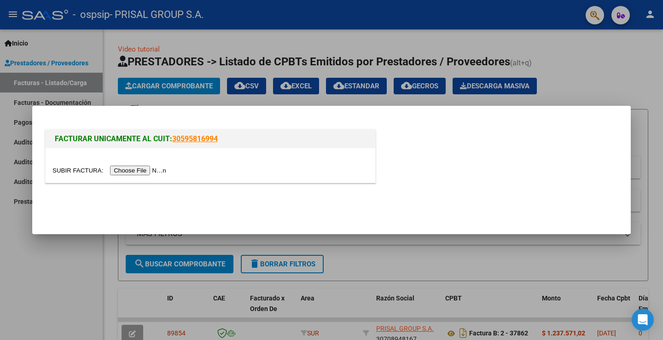
click at [145, 174] on input "file" at bounding box center [110, 171] width 116 height 10
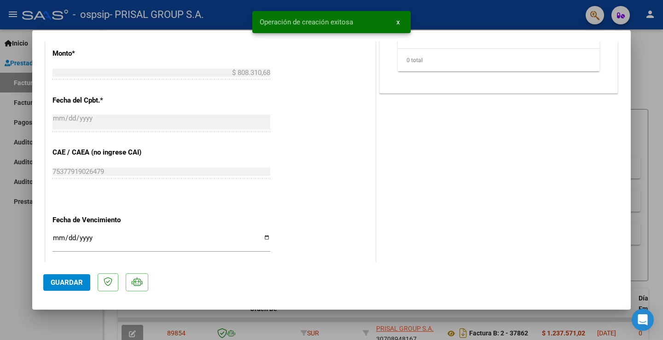
scroll to position [515, 0]
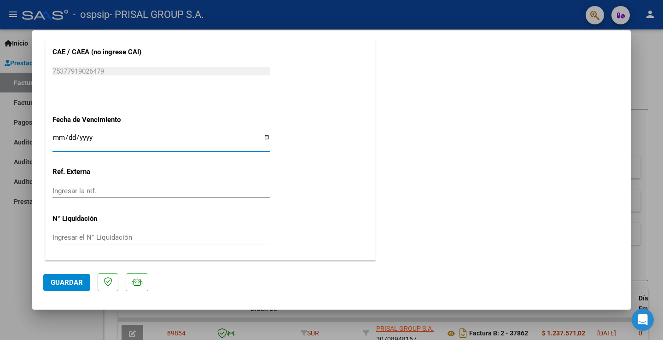
click at [56, 136] on input "Ingresar la fecha" at bounding box center [161, 141] width 218 height 15
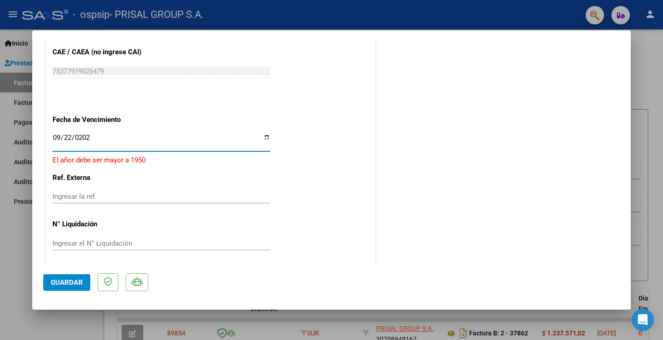
type input "[DATE]"
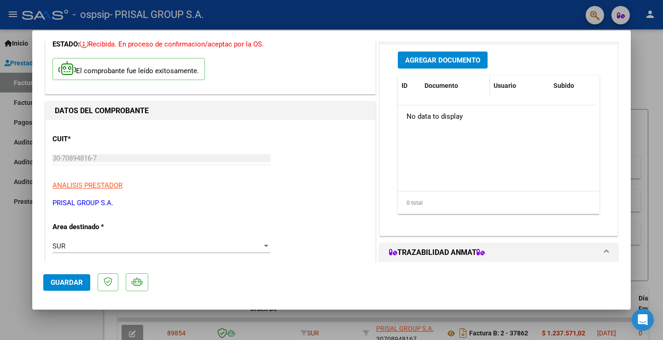
scroll to position [0, 0]
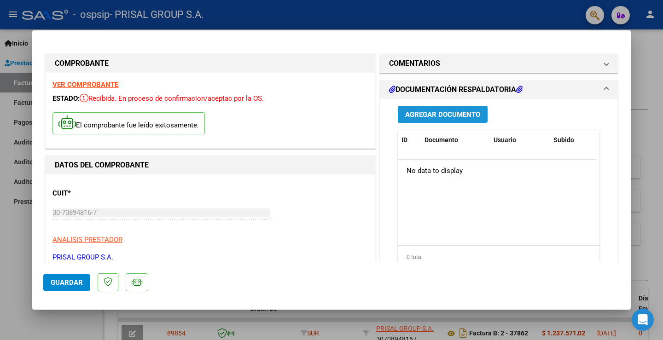
click at [453, 113] on span "Agregar Documento" at bounding box center [442, 114] width 75 height 8
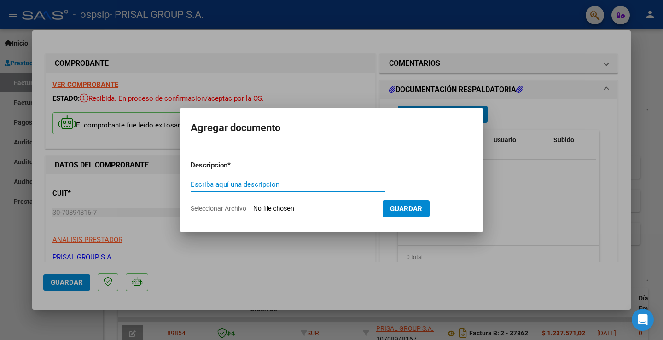
paste input "COMPLEMENTARIA FB-"
type input "COMPLEMENTARIA FB-37863"
click at [324, 208] on input "Seleccionar Archivo" at bounding box center [314, 209] width 122 height 9
type input "C:\fakepath\R-140979.pdf"
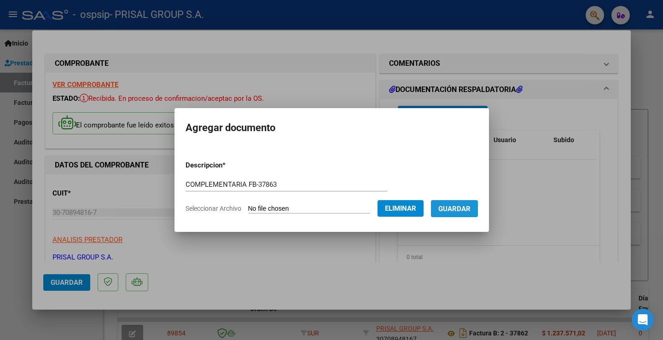
click at [477, 214] on button "Guardar" at bounding box center [454, 208] width 47 height 17
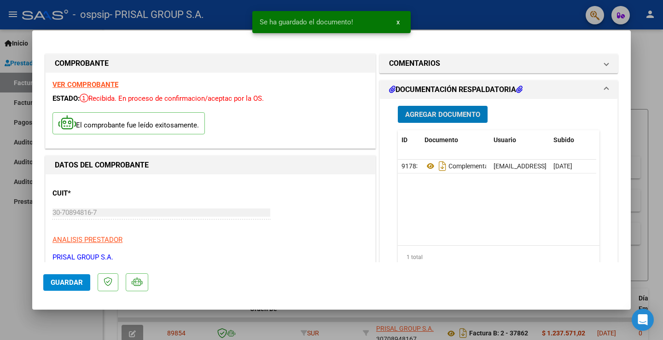
click at [63, 283] on span "Guardar" at bounding box center [67, 283] width 32 height 8
click at [52, 274] on button "Guardar" at bounding box center [66, 282] width 47 height 17
click at [10, 237] on div at bounding box center [331, 170] width 663 height 340
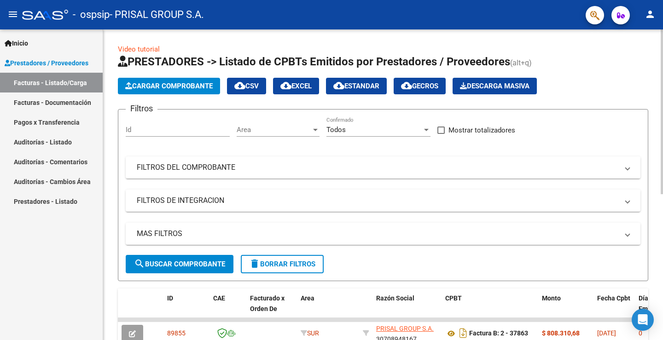
click at [212, 88] on span "Cargar Comprobante" at bounding box center [168, 86] width 87 height 8
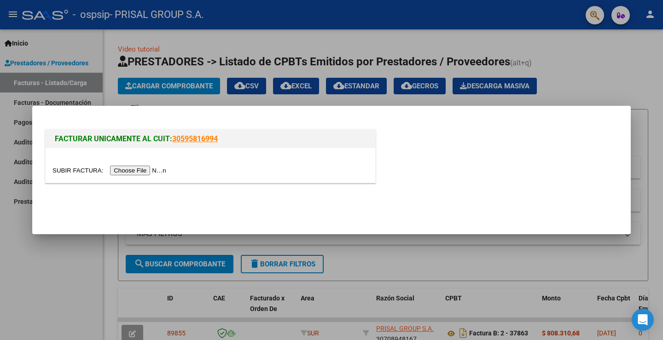
click at [140, 169] on input "file" at bounding box center [110, 171] width 116 height 10
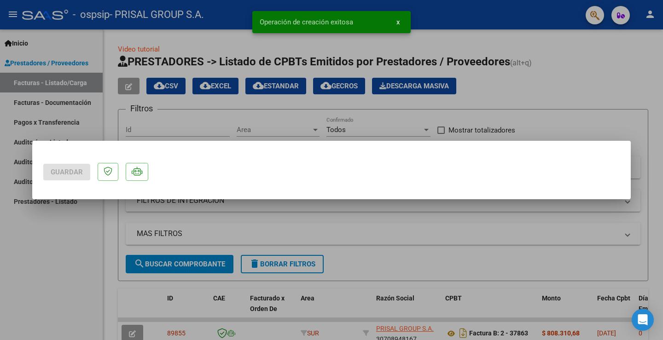
click at [57, 138] on div at bounding box center [331, 170] width 663 height 340
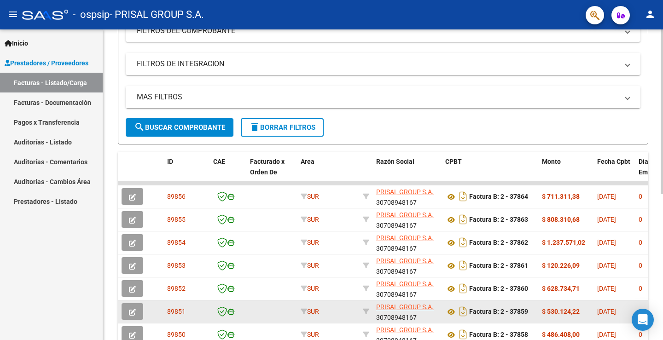
scroll to position [91, 0]
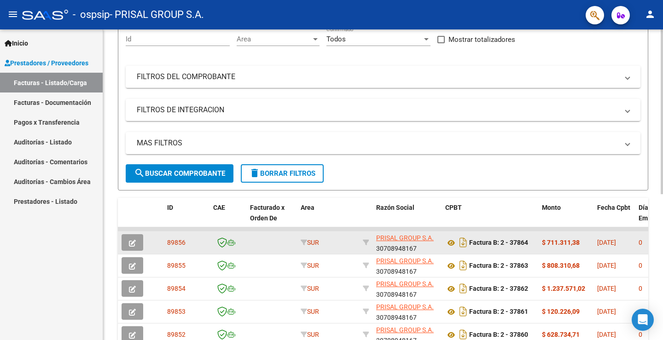
click at [124, 240] on button "button" at bounding box center [133, 242] width 22 height 17
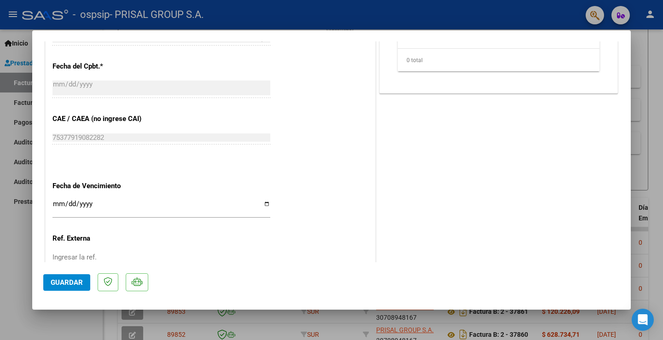
scroll to position [481, 0]
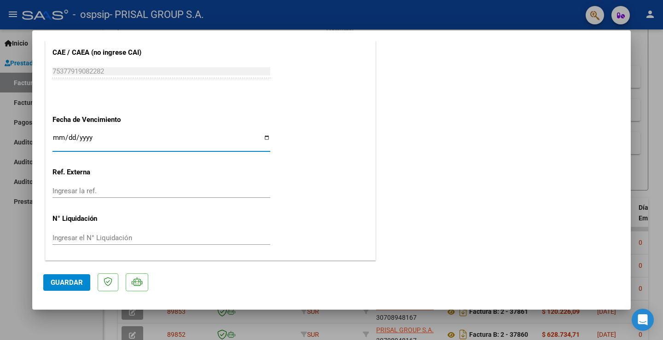
click at [57, 136] on input "Ingresar la fecha" at bounding box center [161, 141] width 218 height 15
type input "[DATE]"
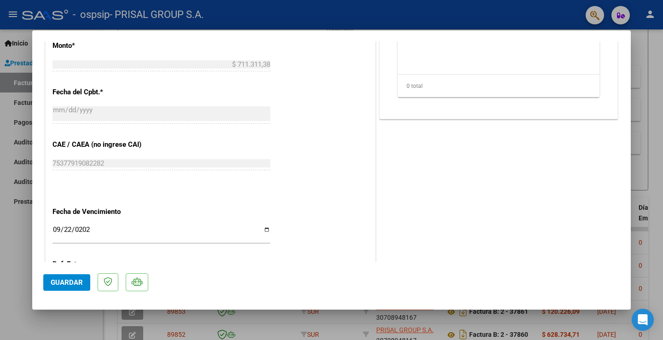
click at [486, 225] on div "COMENTARIOS Comentarios del Prestador / Gerenciador: DOCUMENTACIÓN RESPALDATORI…" at bounding box center [499, 9] width 242 height 692
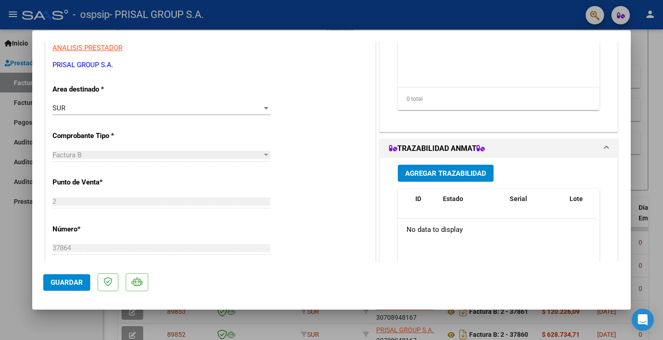
scroll to position [0, 0]
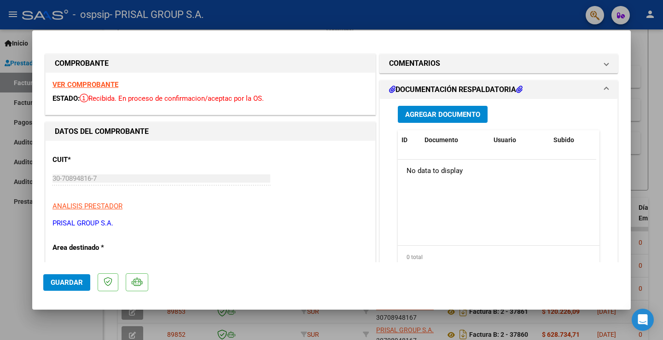
click at [434, 110] on span "Agregar Documento" at bounding box center [442, 114] width 75 height 8
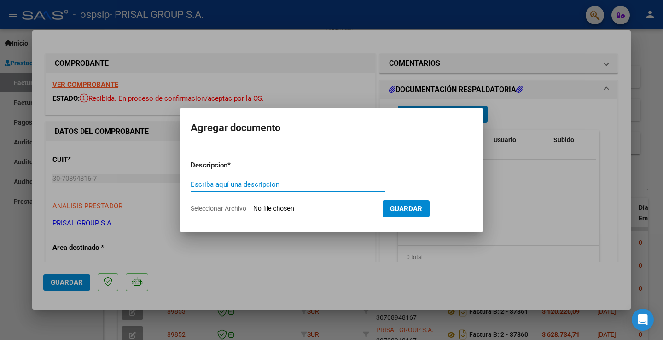
paste input "COMPLEMENTARIA FB-"
type input "COMPLEMENTARIA FB-37864"
click at [315, 206] on input "Seleccionar Archivo" at bounding box center [314, 209] width 122 height 9
type input "C:\fakepath\R-140983.pdf"
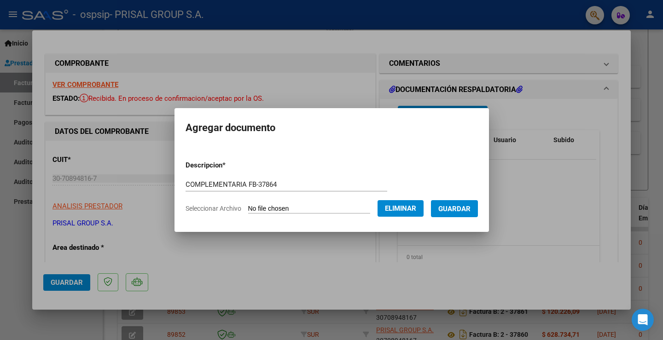
click at [471, 204] on span "Guardar" at bounding box center [454, 208] width 32 height 8
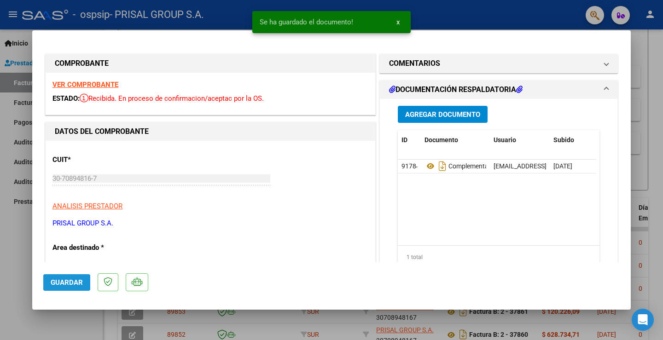
click at [68, 283] on span "Guardar" at bounding box center [67, 283] width 32 height 8
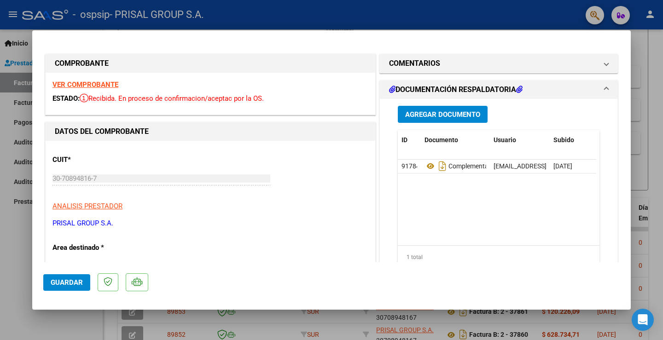
click at [70, 279] on span "Guardar" at bounding box center [67, 283] width 32 height 8
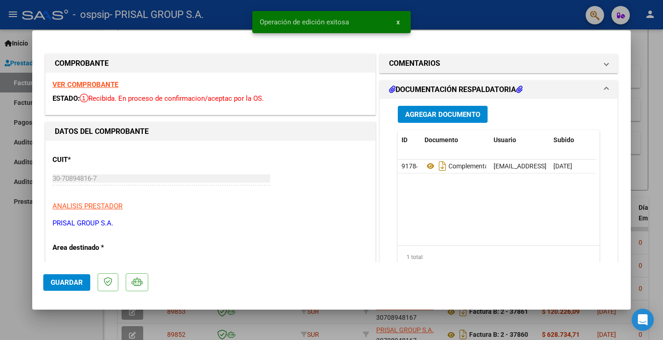
click at [16, 234] on div at bounding box center [331, 170] width 663 height 340
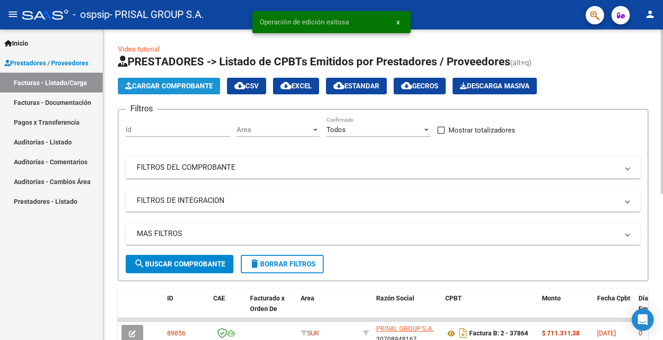
click at [167, 81] on button "Cargar Comprobante" at bounding box center [169, 86] width 102 height 17
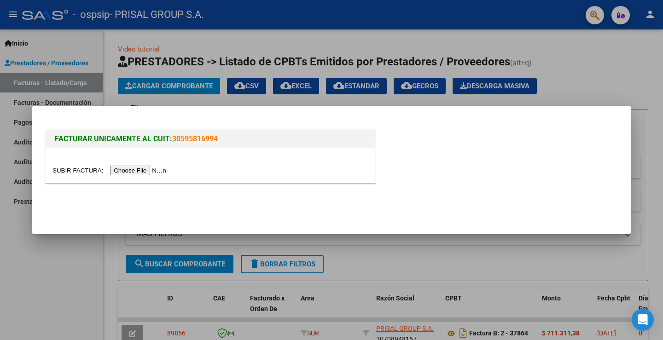
click at [133, 171] on input "file" at bounding box center [110, 171] width 116 height 10
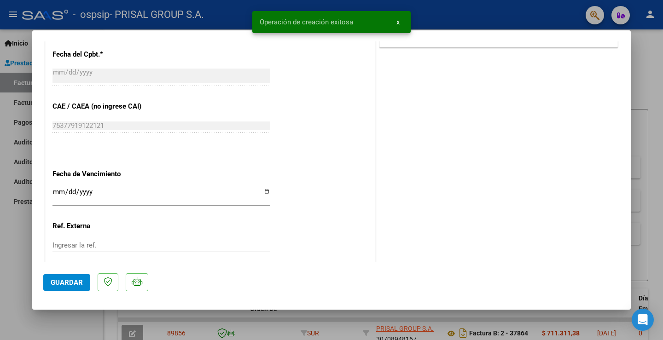
scroll to position [515, 0]
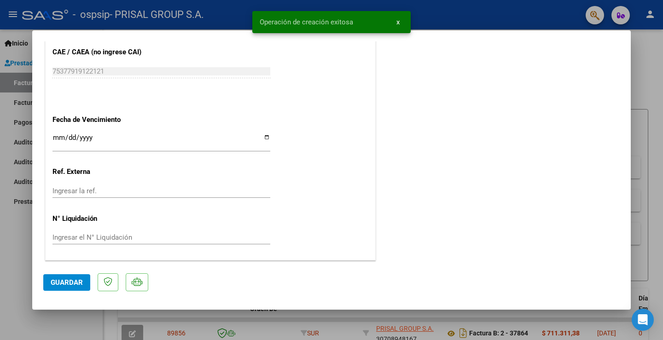
click at [54, 137] on input "Ingresar la fecha" at bounding box center [161, 141] width 218 height 15
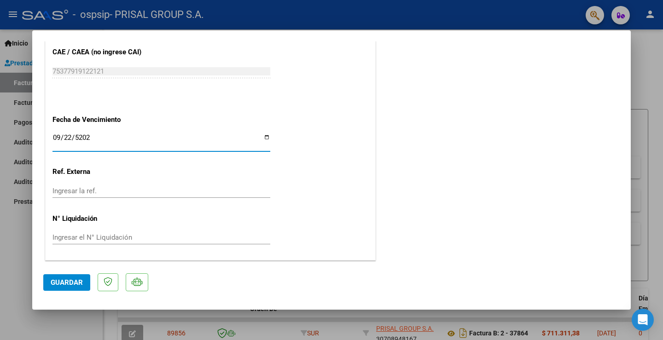
type input "[DATE]"
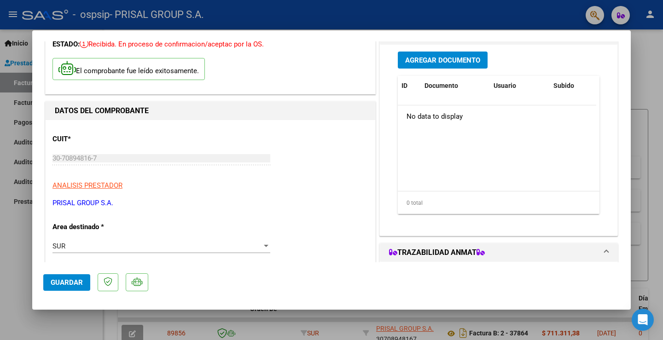
scroll to position [0, 0]
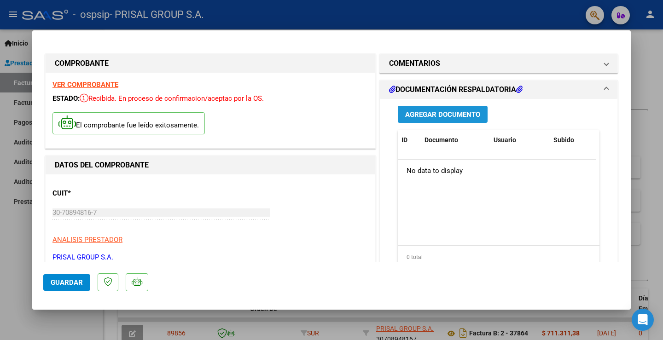
click at [432, 111] on span "Agregar Documento" at bounding box center [442, 114] width 75 height 8
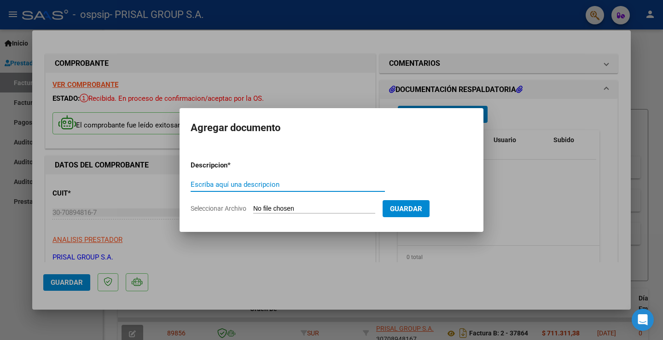
paste input "COMPLEMENTARIA FB-"
type input "COMPLEMENTARIA FB-37865"
click at [322, 207] on input "Seleccionar Archivo" at bounding box center [314, 209] width 122 height 9
type input "C:\fakepath\R-140984.pdf"
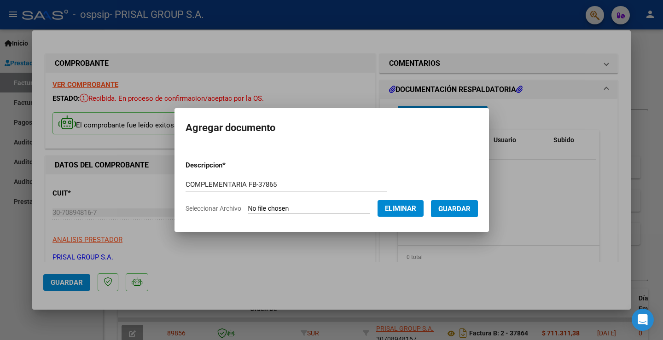
click at [459, 206] on span "Guardar" at bounding box center [454, 209] width 32 height 8
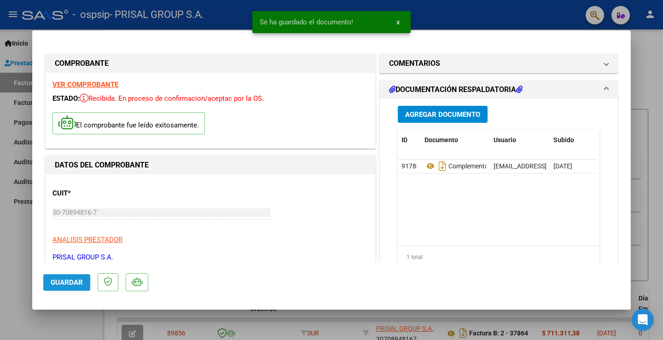
click at [73, 284] on span "Guardar" at bounding box center [67, 283] width 32 height 8
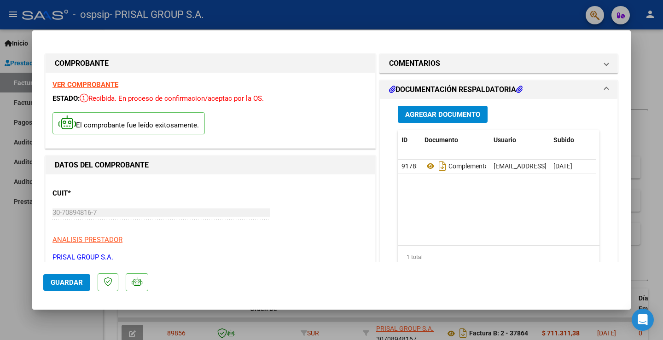
click at [77, 277] on button "Guardar" at bounding box center [66, 282] width 47 height 17
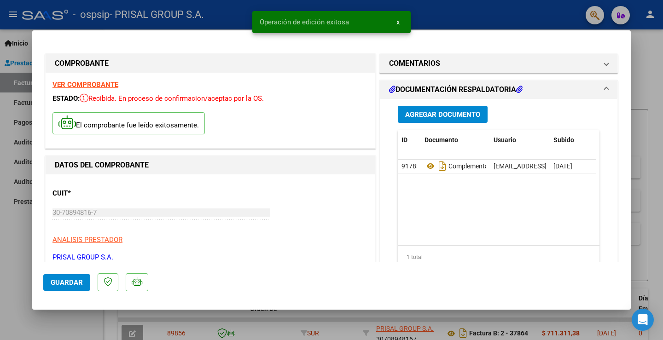
click at [16, 237] on div at bounding box center [331, 170] width 663 height 340
type input "$ 0,00"
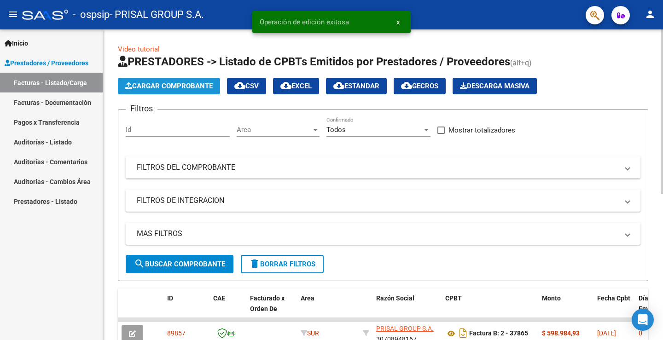
click at [169, 89] on span "Cargar Comprobante" at bounding box center [168, 86] width 87 height 8
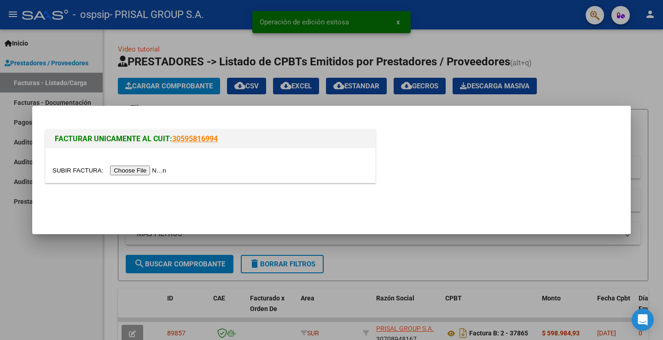
click at [148, 167] on input "file" at bounding box center [110, 171] width 116 height 10
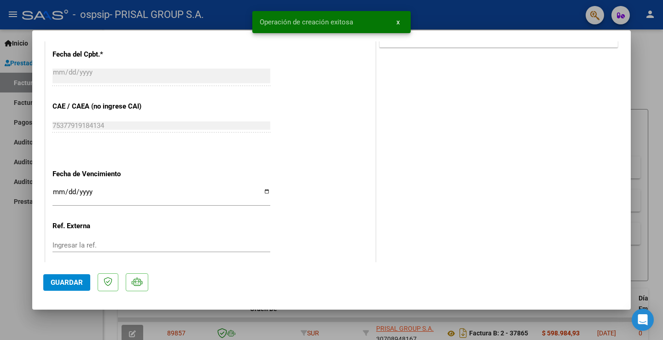
scroll to position [515, 0]
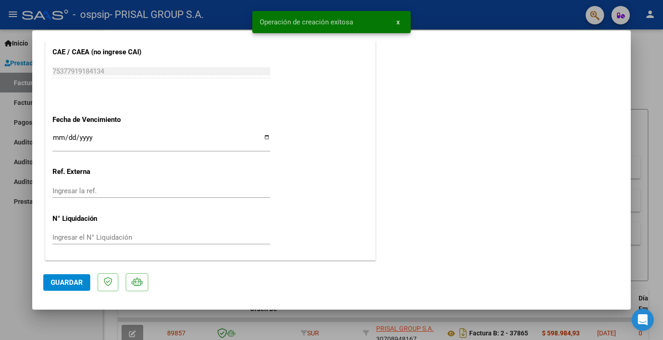
click at [53, 137] on input "Ingresar la fecha" at bounding box center [161, 141] width 218 height 15
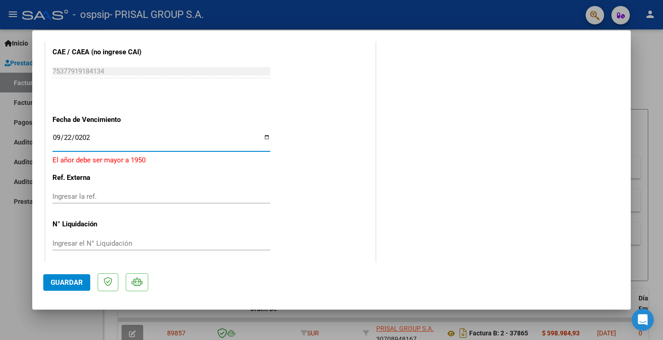
type input "[DATE]"
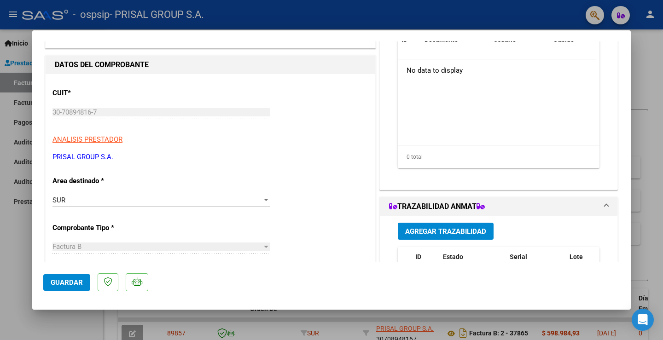
scroll to position [0, 0]
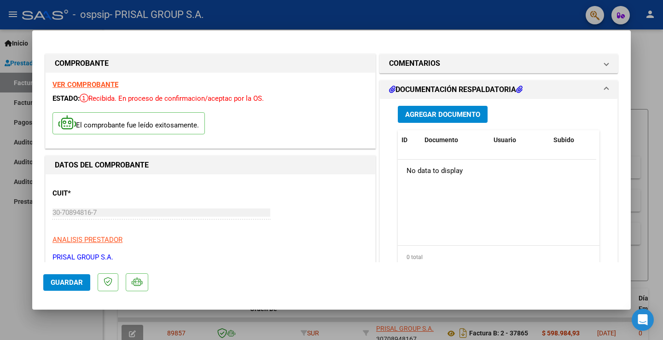
click at [452, 109] on button "Agregar Documento" at bounding box center [443, 114] width 90 height 17
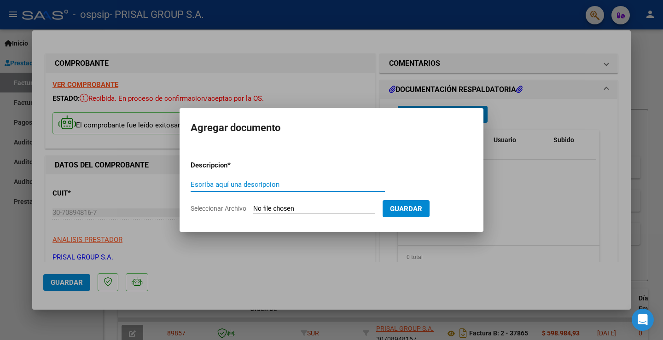
paste input "COMPLEMENTARIA FB-"
type input "COMPLEMENTARIA FB-37866"
click at [288, 206] on input "Seleccionar Archivo" at bounding box center [314, 209] width 122 height 9
type input "C:\fakepath\R-140744.pdf"
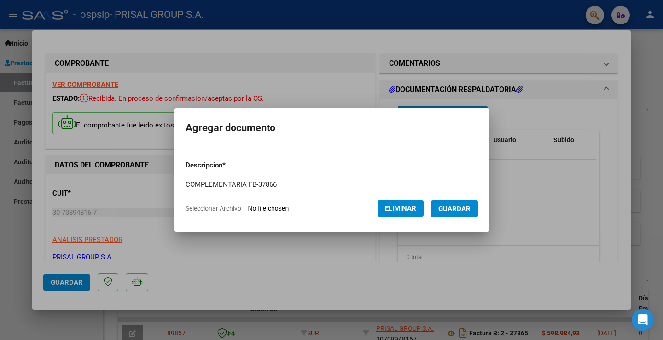
click at [458, 207] on span "Guardar" at bounding box center [454, 209] width 32 height 8
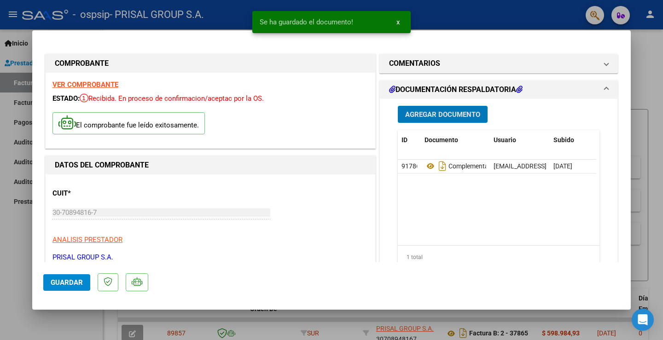
click at [81, 282] on span "Guardar" at bounding box center [67, 283] width 32 height 8
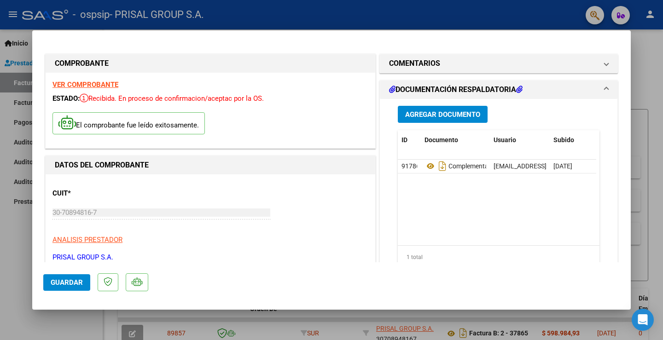
click at [76, 283] on span "Guardar" at bounding box center [67, 283] width 32 height 8
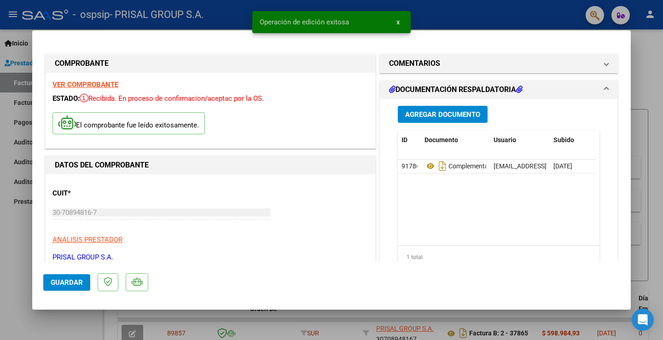
click at [15, 255] on div at bounding box center [331, 170] width 663 height 340
type input "$ 0,00"
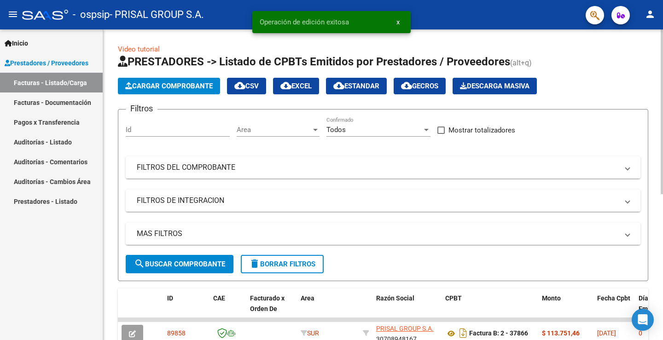
click at [203, 85] on span "Cargar Comprobante" at bounding box center [168, 86] width 87 height 8
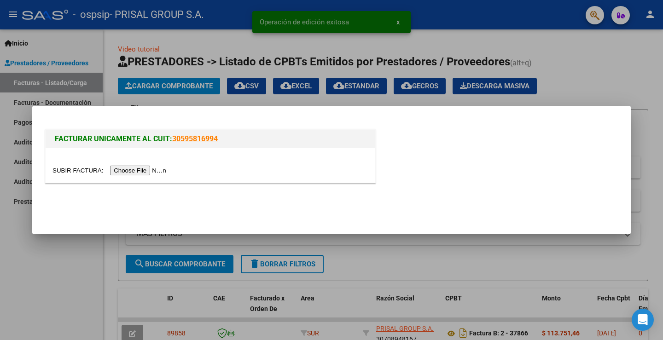
click at [165, 166] on input "file" at bounding box center [110, 171] width 116 height 10
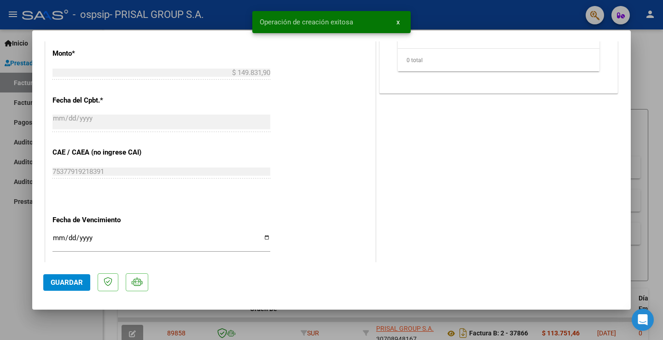
scroll to position [515, 0]
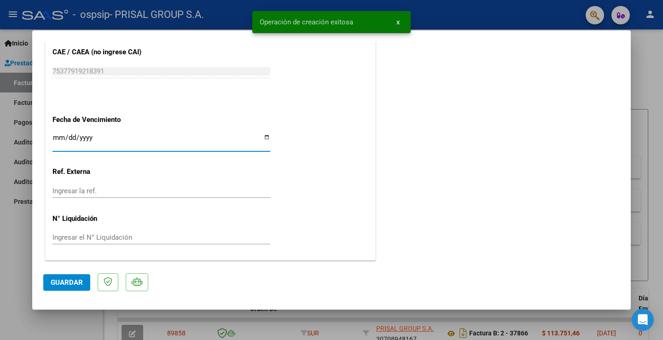
click at [54, 136] on input "Ingresar la fecha" at bounding box center [161, 141] width 218 height 15
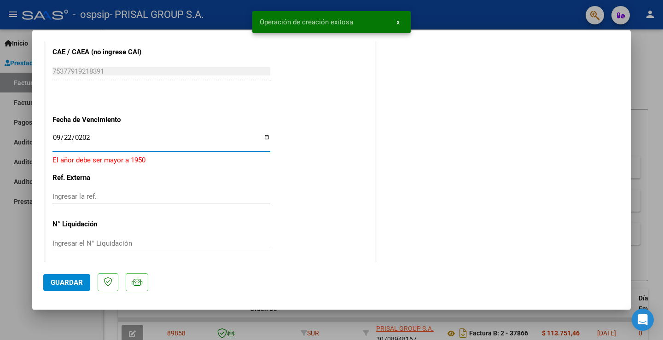
type input "[DATE]"
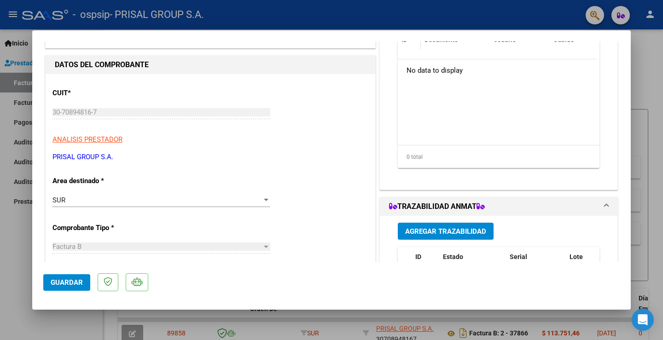
scroll to position [0, 0]
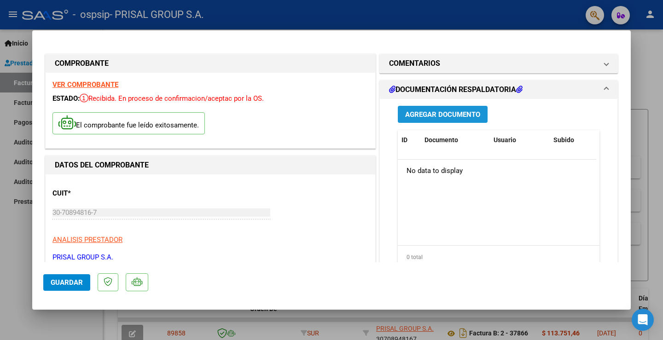
click at [427, 116] on span "Agregar Documento" at bounding box center [442, 114] width 75 height 8
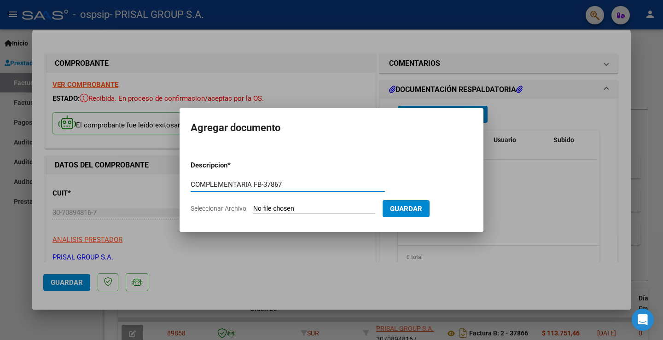
type input "COMPLEMENTARIA FB-37867"
click at [264, 203] on form "Descripcion * COMPLEMENTARIA FB-37867 Escriba aquí una descripcion Seleccionar …" at bounding box center [332, 186] width 282 height 67
click at [265, 203] on form "Descripcion * COMPLEMENTARIA FB-37867 Escriba aquí una descripcion Seleccionar …" at bounding box center [332, 186] width 282 height 67
click at [267, 203] on form "Descripcion * COMPLEMENTARIA FB-37867 Escriba aquí una descripcion Seleccionar …" at bounding box center [332, 186] width 282 height 67
click at [267, 204] on form "Descripcion * COMPLEMENTARIA FB-37867 Escriba aquí una descripcion Seleccionar …" at bounding box center [332, 186] width 282 height 67
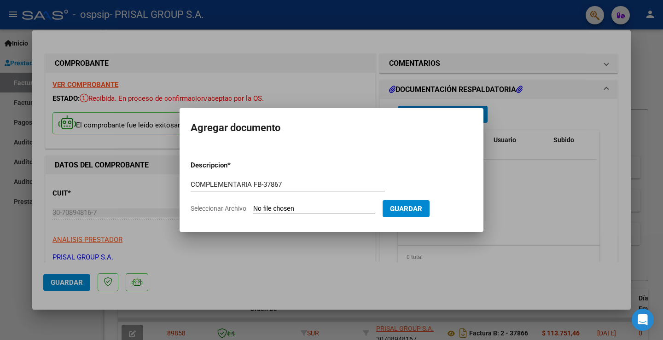
click at [268, 205] on input "Seleccionar Archivo" at bounding box center [314, 209] width 122 height 9
type input "C:\fakepath\R-140974.pdf"
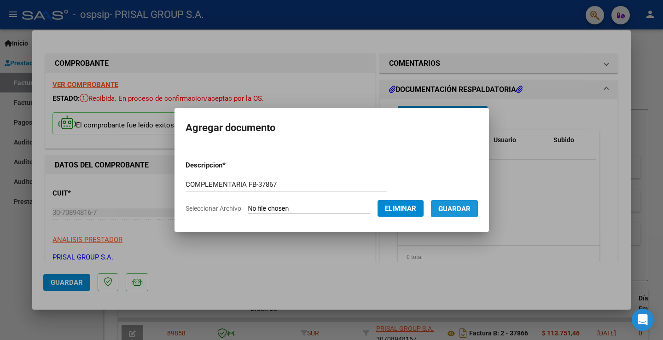
click at [471, 208] on span "Guardar" at bounding box center [454, 209] width 32 height 8
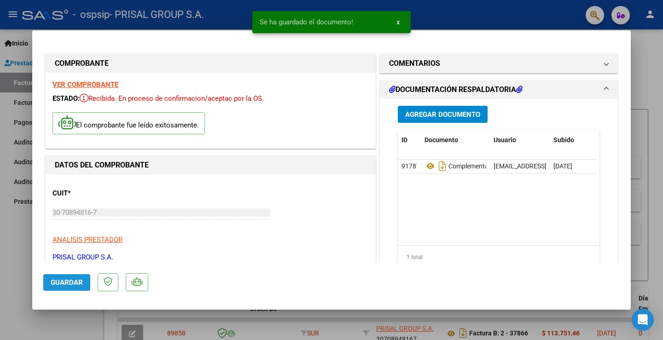
click at [67, 281] on span "Guardar" at bounding box center [67, 283] width 32 height 8
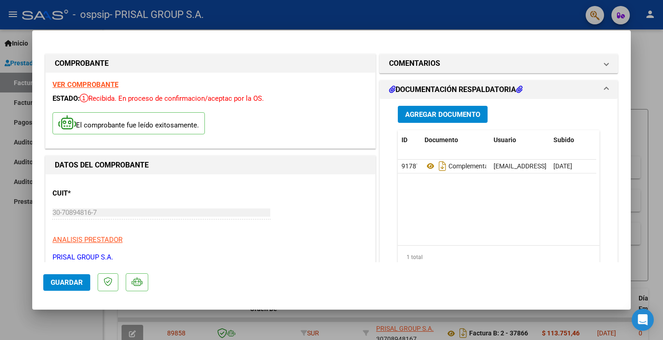
click at [69, 281] on span "Guardar" at bounding box center [67, 283] width 32 height 8
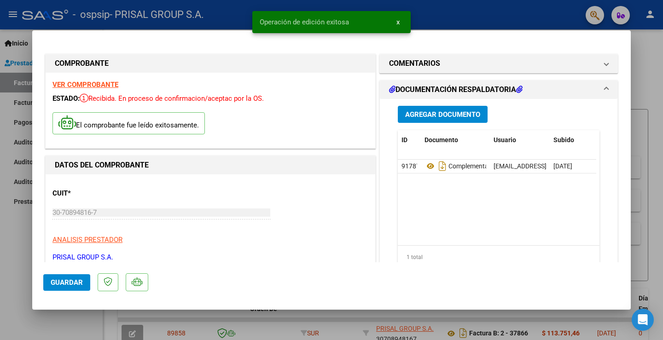
click at [18, 248] on div at bounding box center [331, 170] width 663 height 340
type input "$ 0,00"
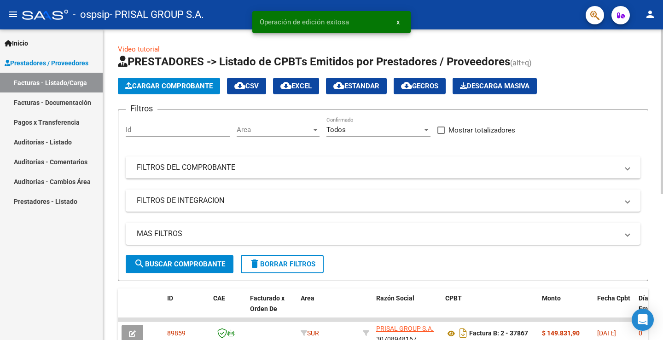
click at [176, 83] on span "Cargar Comprobante" at bounding box center [168, 86] width 87 height 8
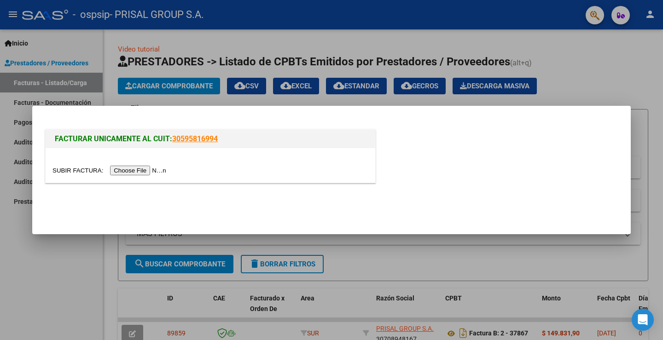
click at [147, 170] on input "file" at bounding box center [110, 171] width 116 height 10
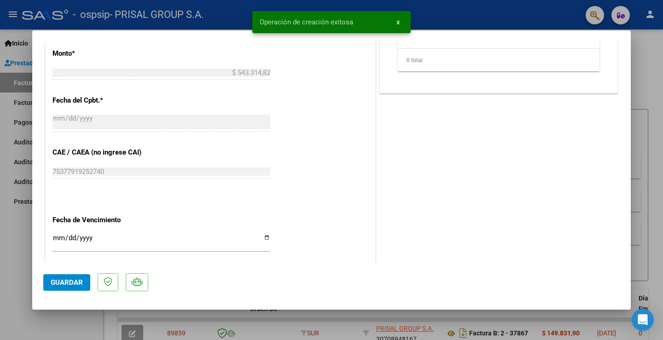
scroll to position [515, 0]
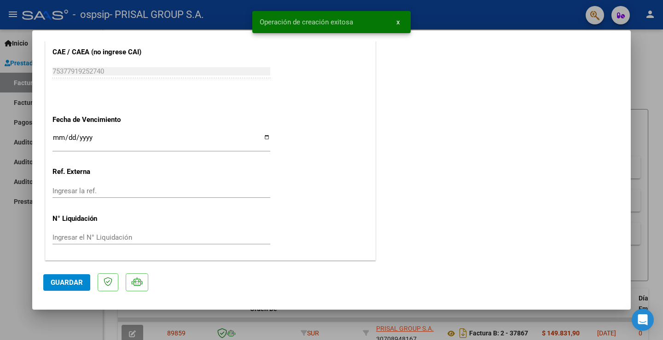
click at [57, 135] on input "Ingresar la fecha" at bounding box center [161, 141] width 218 height 15
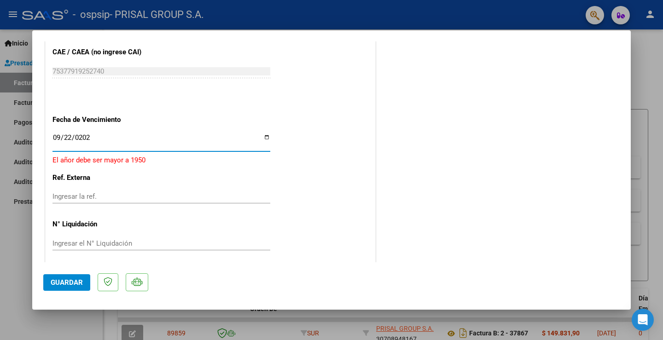
type input "[DATE]"
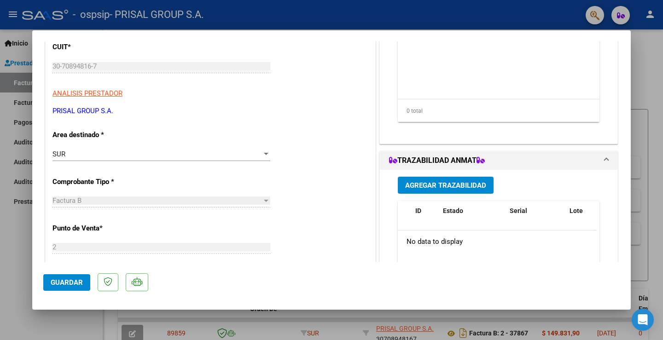
scroll to position [0, 0]
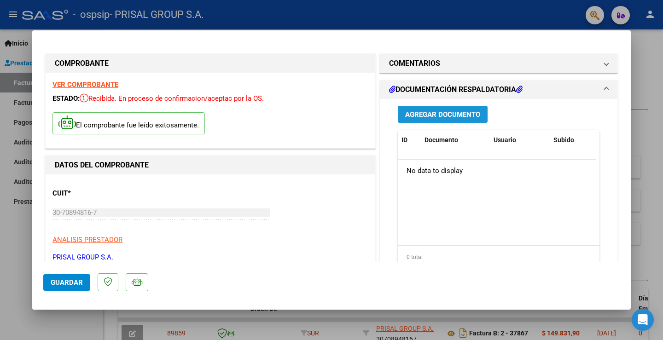
click at [464, 112] on span "Agregar Documento" at bounding box center [442, 114] width 75 height 8
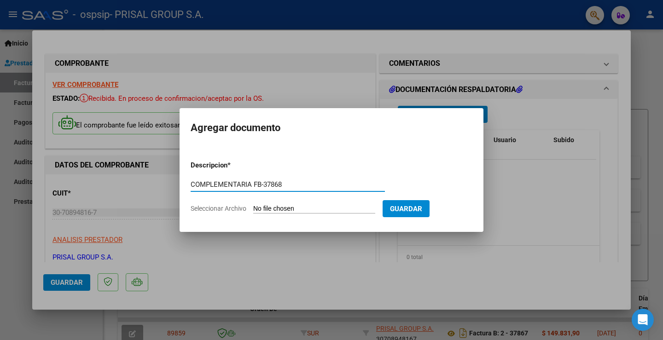
type input "COMPLEMENTARIA FB-37868"
click at [348, 211] on input "Seleccionar Archivo" at bounding box center [314, 209] width 122 height 9
type input "C:\fakepath\R-141009.pdf"
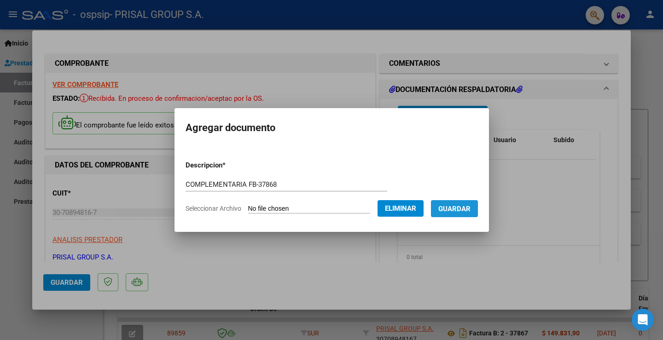
click at [465, 207] on span "Guardar" at bounding box center [454, 209] width 32 height 8
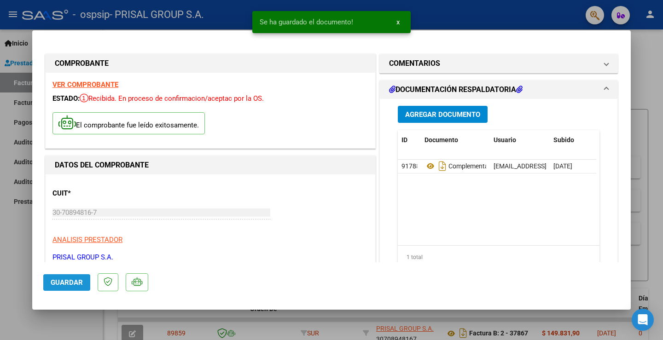
click at [78, 281] on span "Guardar" at bounding box center [67, 283] width 32 height 8
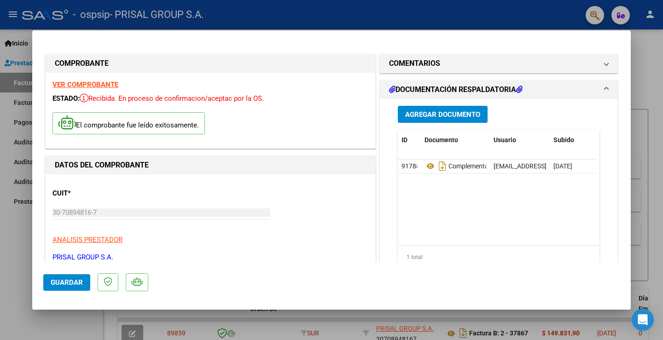
click at [51, 284] on span "Guardar" at bounding box center [67, 283] width 32 height 8
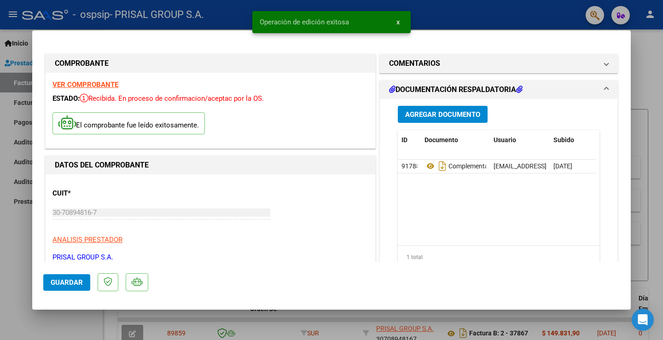
click at [24, 262] on div at bounding box center [331, 170] width 663 height 340
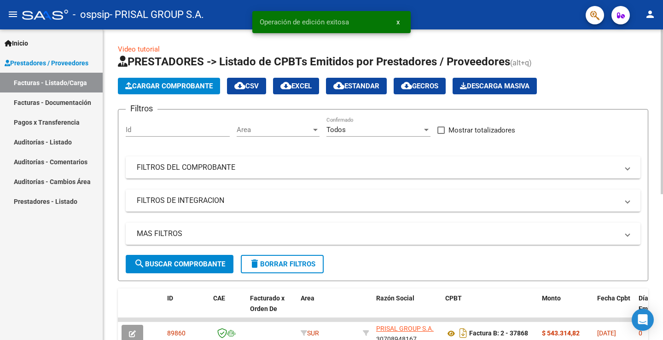
click at [178, 92] on button "Cargar Comprobante" at bounding box center [169, 86] width 102 height 17
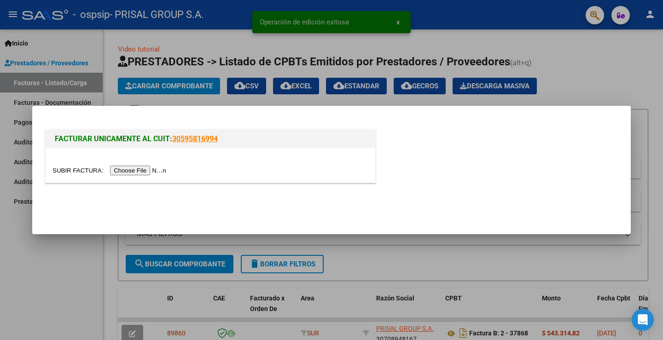
click at [144, 169] on input "file" at bounding box center [110, 171] width 116 height 10
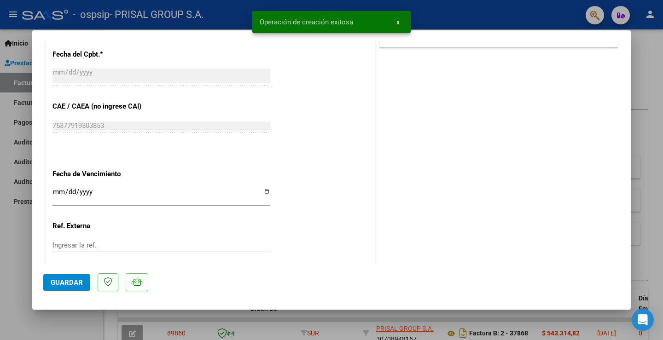
scroll to position [515, 0]
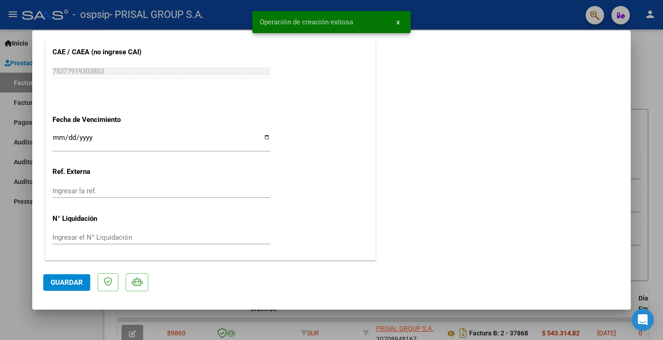
click at [54, 140] on input "Ingresar la fecha" at bounding box center [161, 141] width 218 height 15
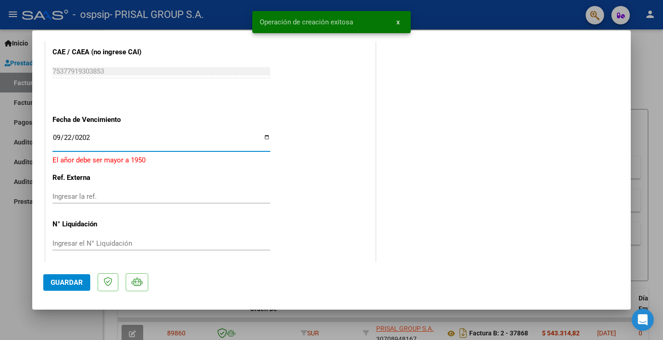
type input "[DATE]"
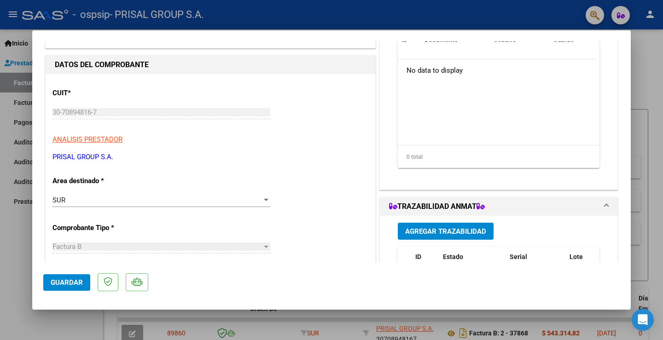
scroll to position [0, 0]
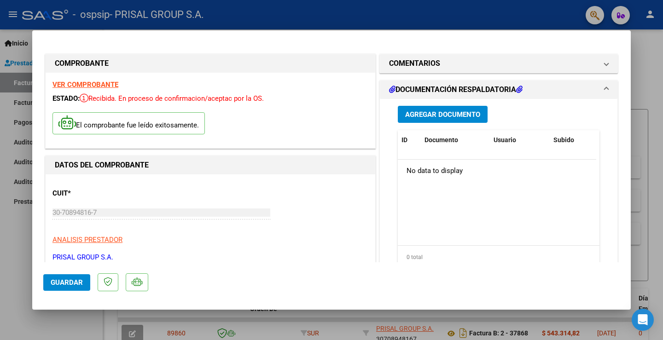
click at [439, 114] on span "Agregar Documento" at bounding box center [442, 114] width 75 height 8
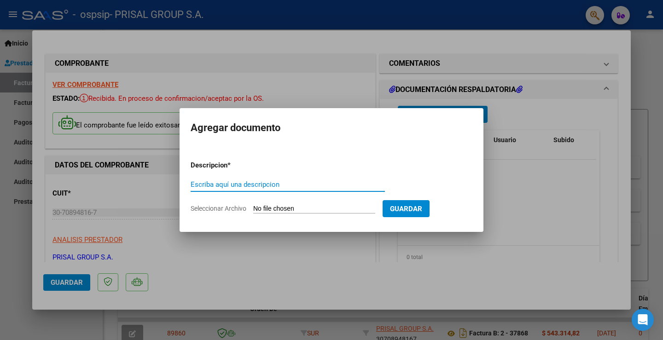
paste input "COMPLEMENTARIA FB-"
type input "COMPLEMENTARIA FB-37869"
click at [281, 207] on input "Seleccionar Archivo" at bounding box center [314, 209] width 122 height 9
type input "C:\fakepath\R-141055.pdf"
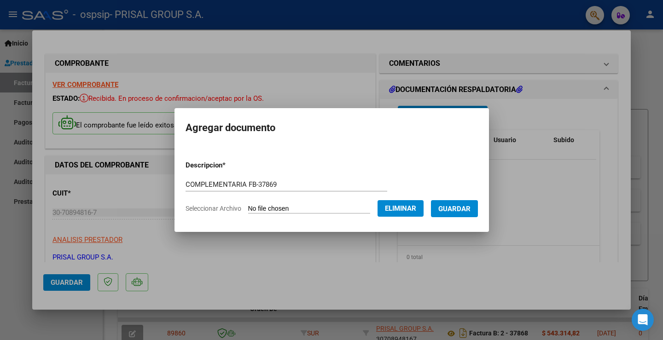
click at [459, 212] on span "Guardar" at bounding box center [454, 209] width 32 height 8
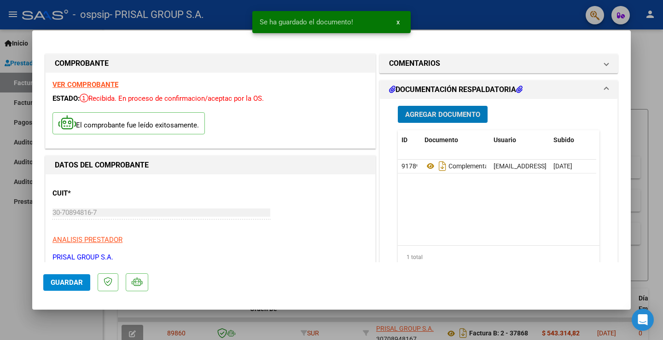
click at [81, 282] on span "Guardar" at bounding box center [67, 283] width 32 height 8
click at [16, 262] on div at bounding box center [331, 170] width 663 height 340
type input "$ 0,00"
